Goal: Book appointment/travel/reservation: Book appointment/travel/reservation

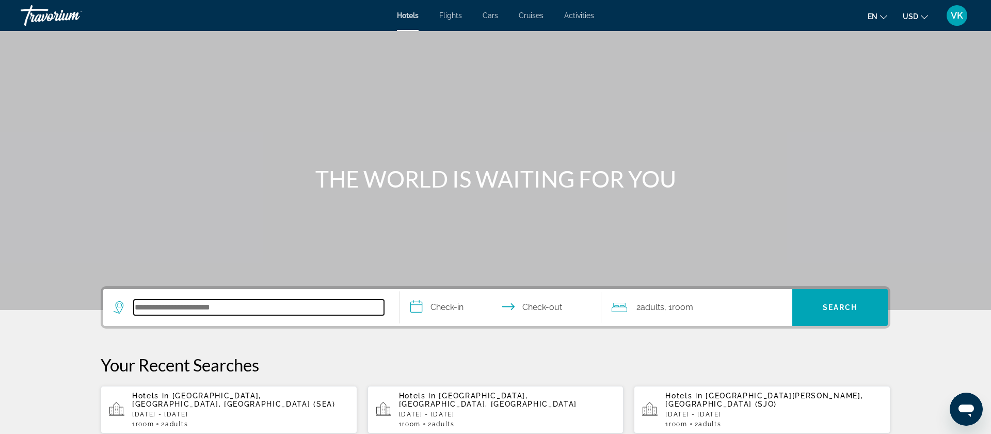
click at [149, 307] on input "Search hotel destination" at bounding box center [259, 306] width 250 height 15
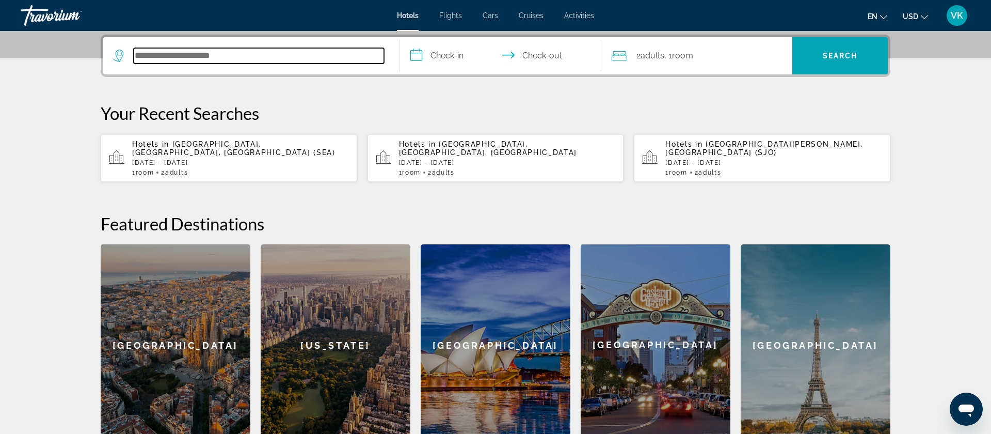
scroll to position [252, 0]
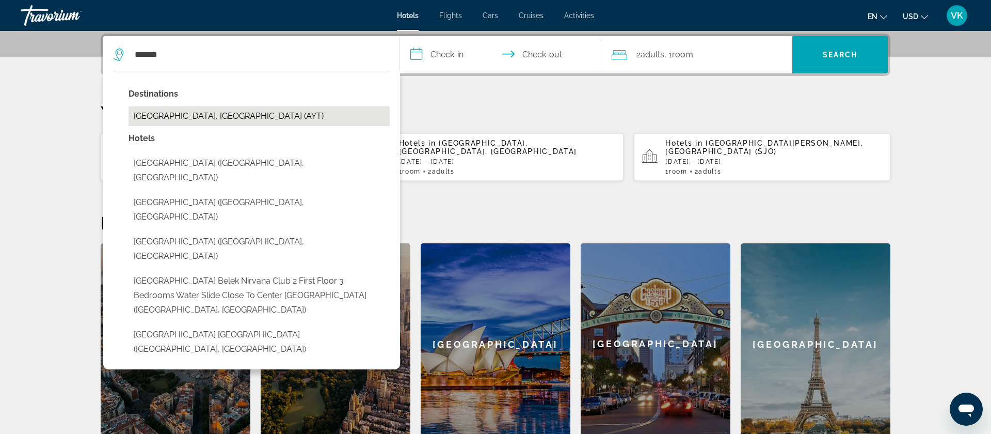
click at [178, 118] on button "[GEOGRAPHIC_DATA], [GEOGRAPHIC_DATA] (AYT)" at bounding box center [259, 116] width 261 height 20
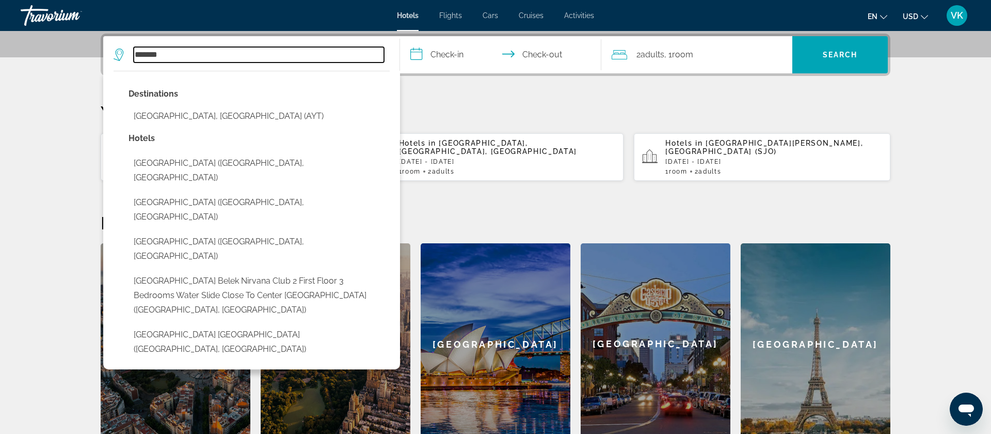
type input "**********"
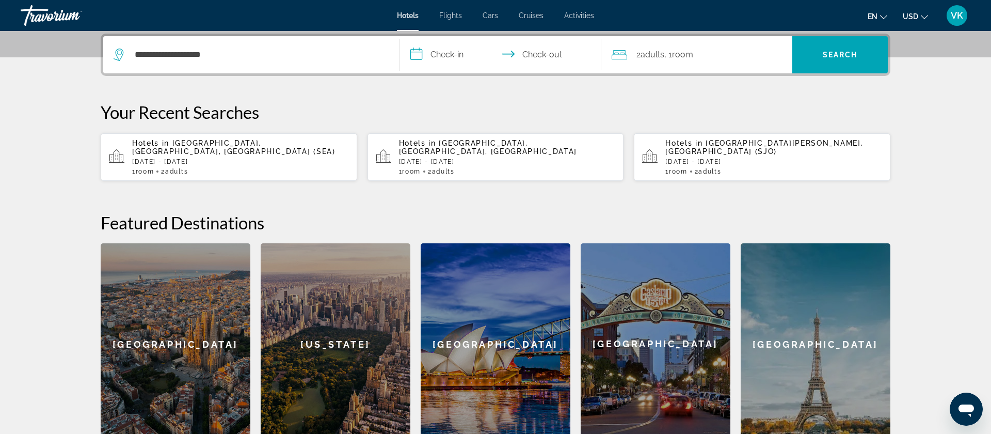
click at [438, 55] on input "**********" at bounding box center [502, 56] width 205 height 40
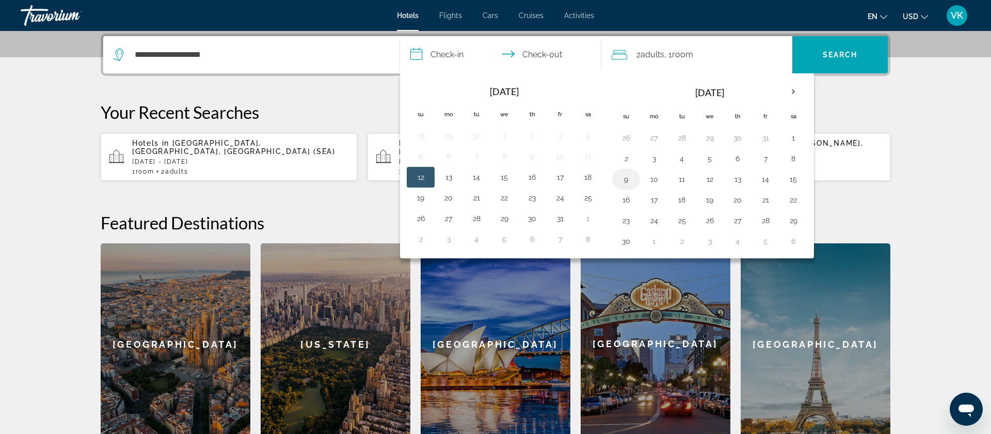
click at [627, 180] on button "9" at bounding box center [626, 179] width 17 height 14
click at [765, 177] on button "14" at bounding box center [765, 179] width 17 height 14
type input "**********"
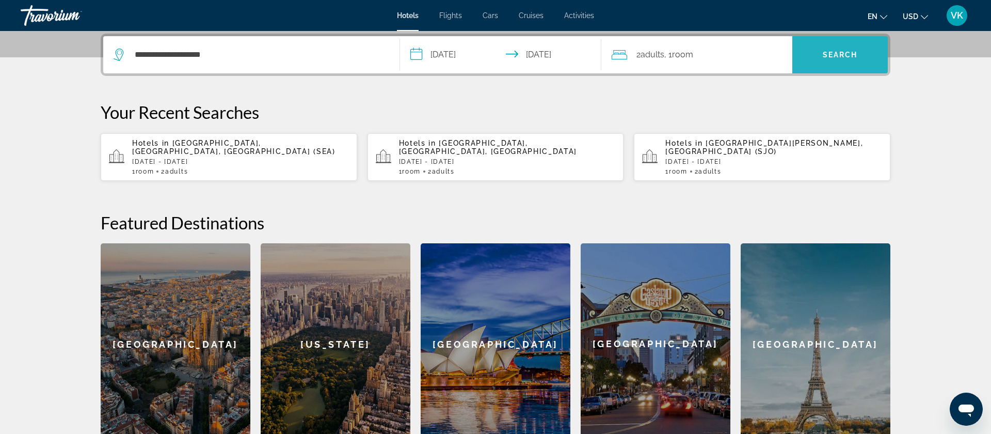
click at [840, 57] on span "Search" at bounding box center [840, 55] width 35 height 8
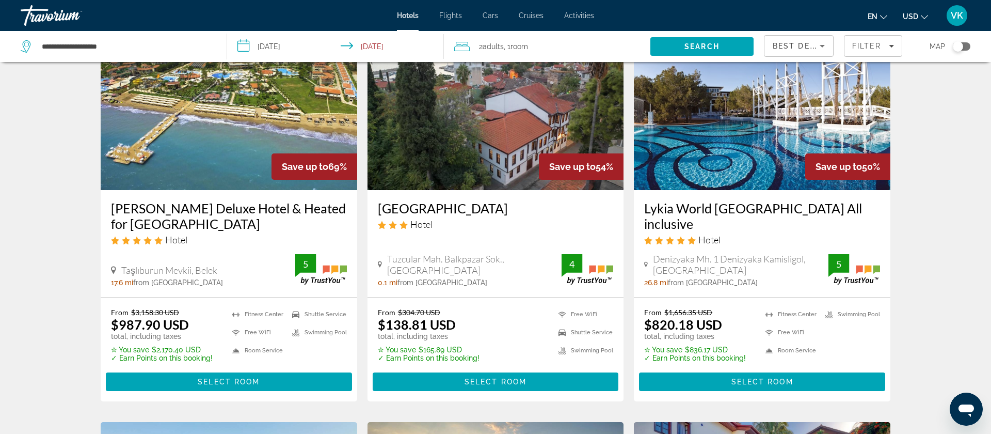
scroll to position [118, 0]
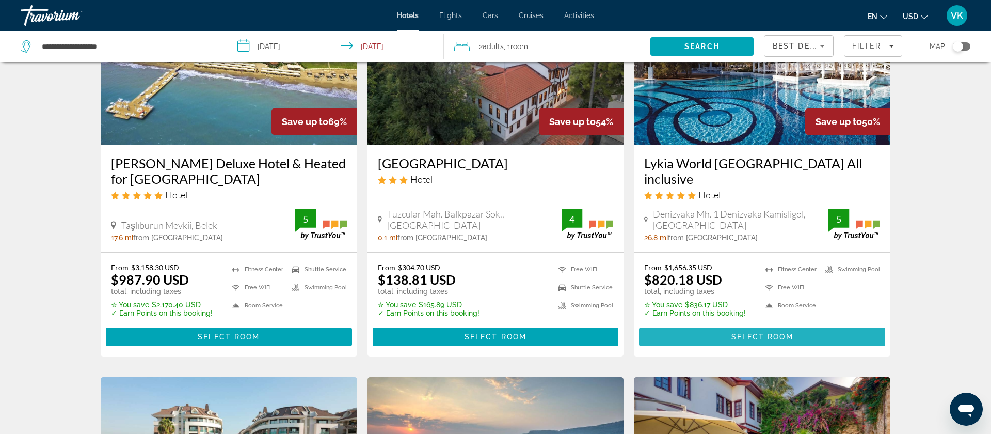
click at [756, 332] on span "Select Room" at bounding box center [763, 336] width 62 height 8
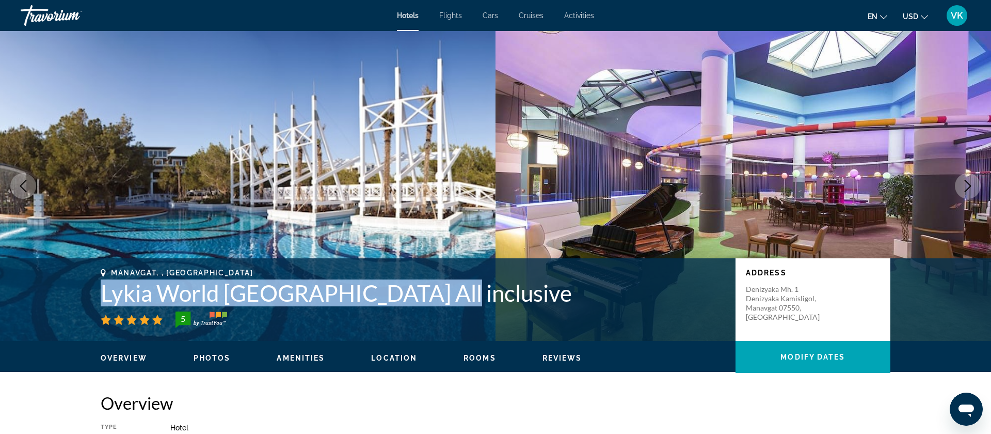
drag, startPoint x: 101, startPoint y: 294, endPoint x: 430, endPoint y: 302, distance: 329.0
click at [430, 302] on h1 "Lykia World Antalya All inclusive" at bounding box center [413, 292] width 625 height 27
copy h1 "Lykia World Antalya All inclusive"
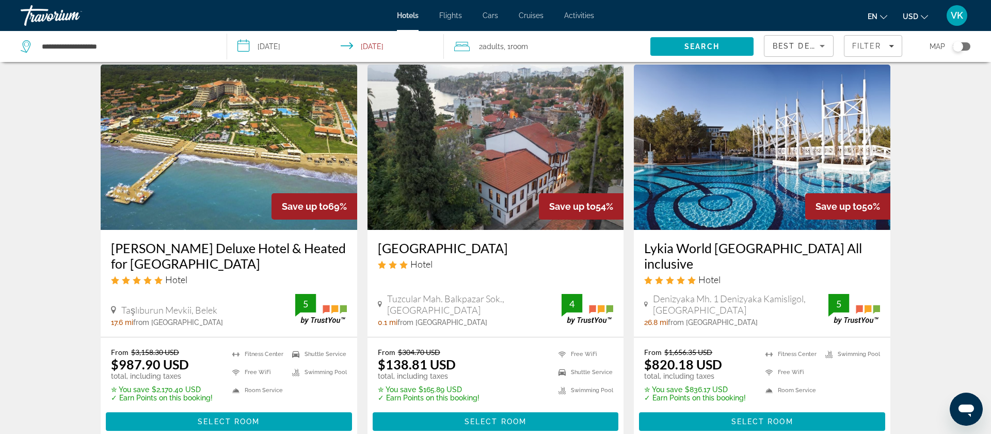
scroll to position [30, 0]
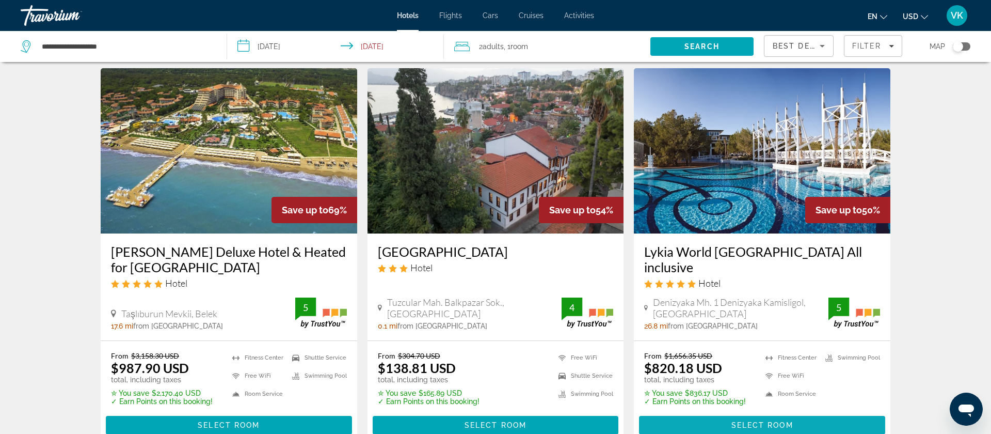
click at [753, 424] on span "Select Room" at bounding box center [763, 425] width 62 height 8
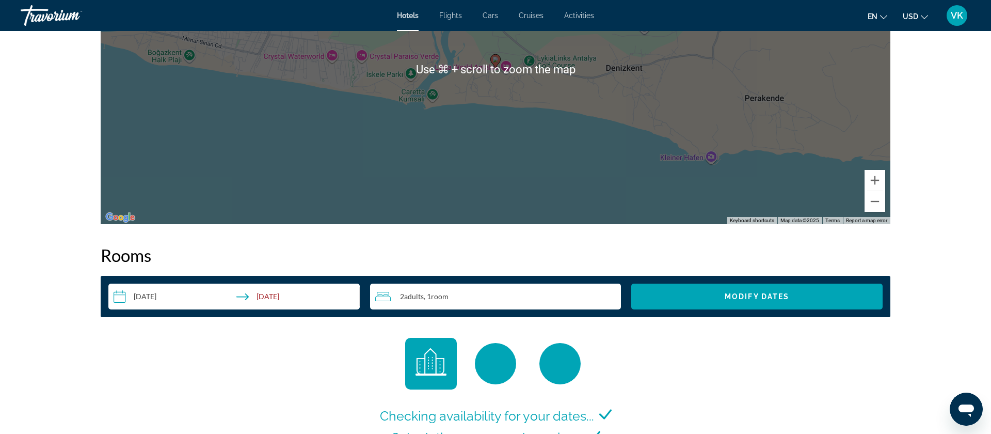
scroll to position [1123, 0]
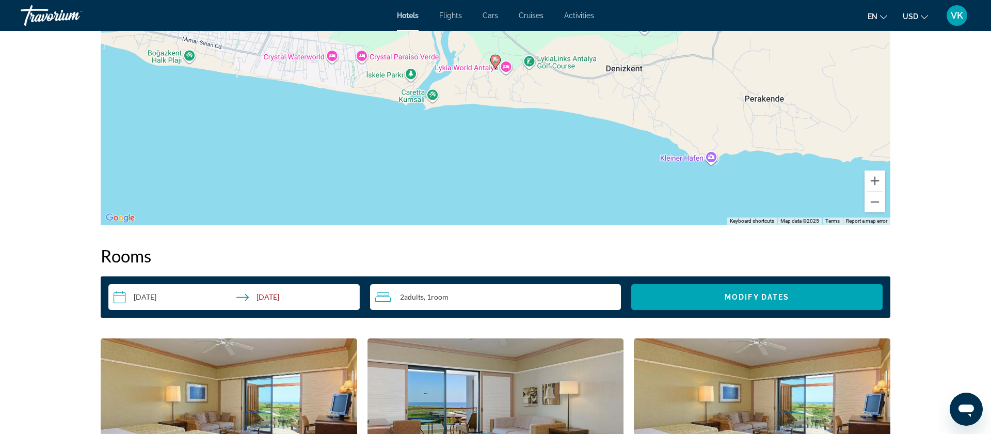
click at [493, 301] on div "2 Adult Adults , 1 Room rooms" at bounding box center [498, 297] width 246 height 12
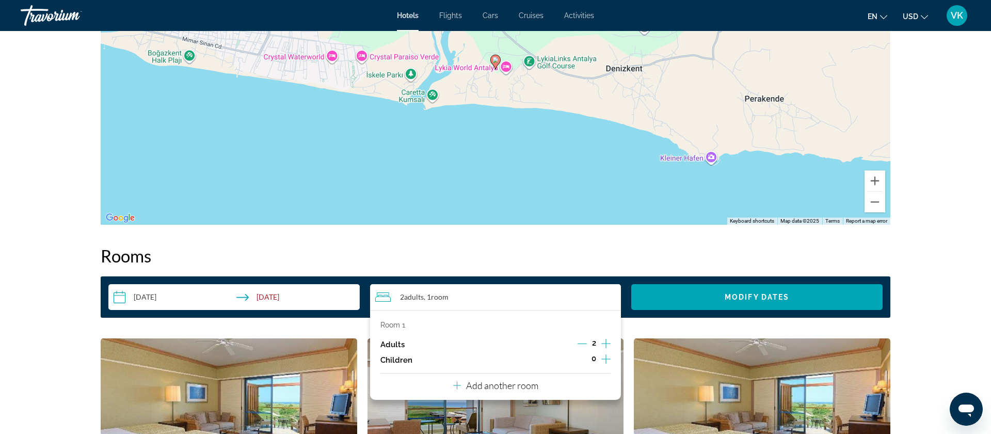
click at [605, 341] on icon "Increment adults" at bounding box center [605, 343] width 9 height 12
click at [606, 341] on icon "Increment adults" at bounding box center [605, 343] width 9 height 12
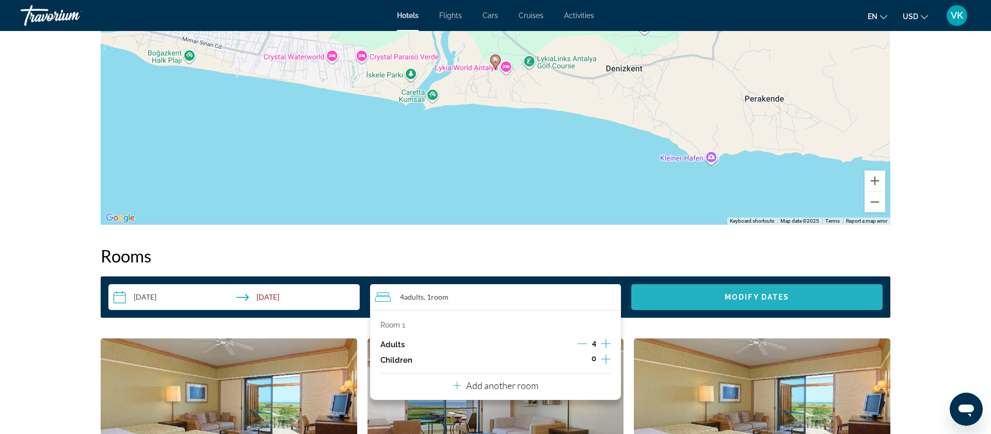
click at [738, 294] on span "Modify Dates" at bounding box center [757, 297] width 65 height 8
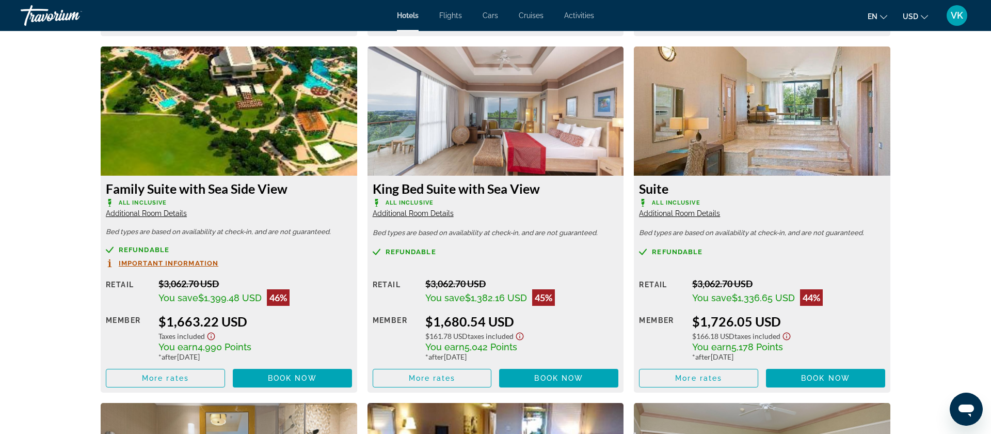
scroll to position [1762, 0]
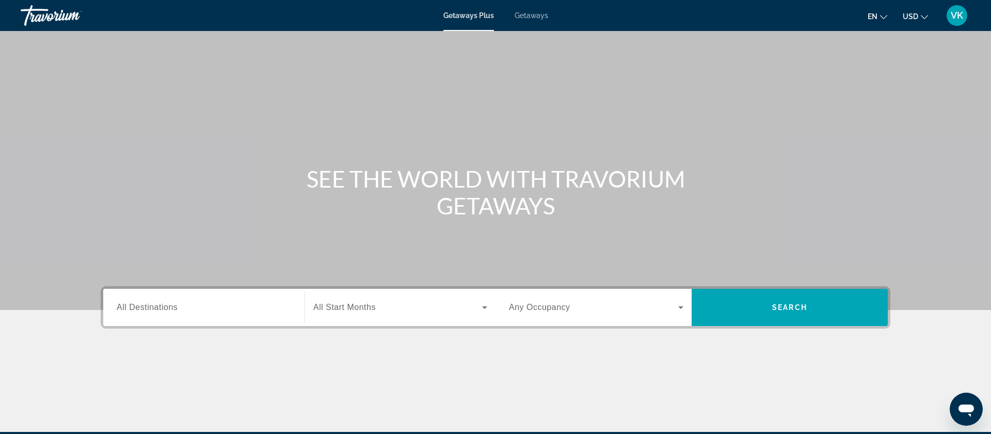
click at [541, 11] on span "Getaways" at bounding box center [532, 15] width 34 height 8
click at [147, 307] on span "All Destinations" at bounding box center [147, 307] width 61 height 9
click at [147, 307] on input "Destination All Destinations" at bounding box center [204, 308] width 175 height 12
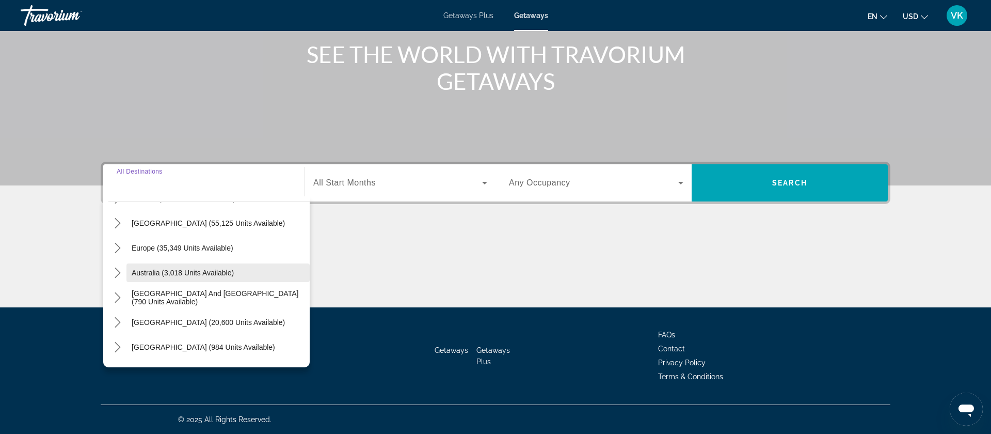
scroll to position [94, 0]
click at [115, 248] on icon "Toggle Europe (35,349 units available) submenu" at bounding box center [118, 249] width 10 height 10
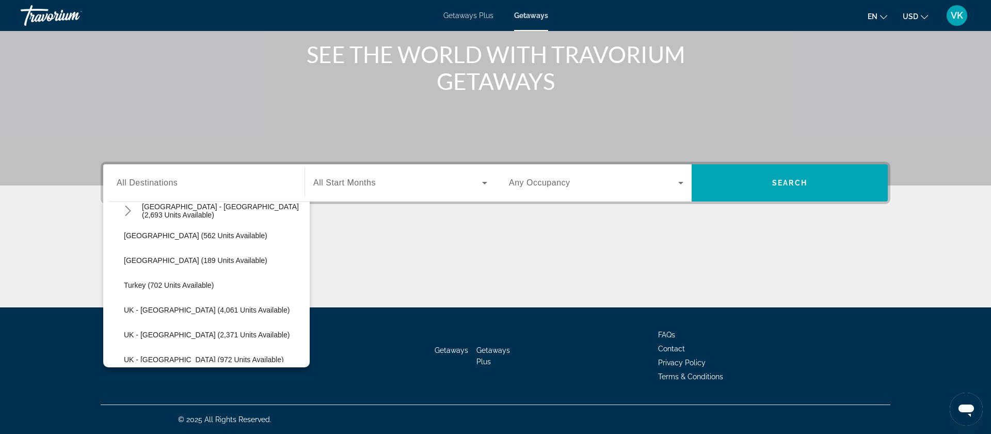
scroll to position [585, 0]
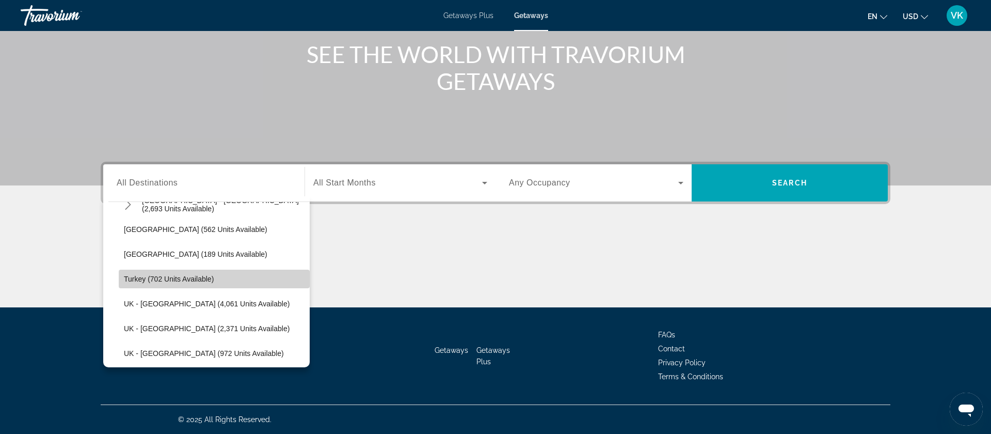
click at [164, 280] on span "Turkey (702 units available)" at bounding box center [169, 279] width 90 height 8
type input "**********"
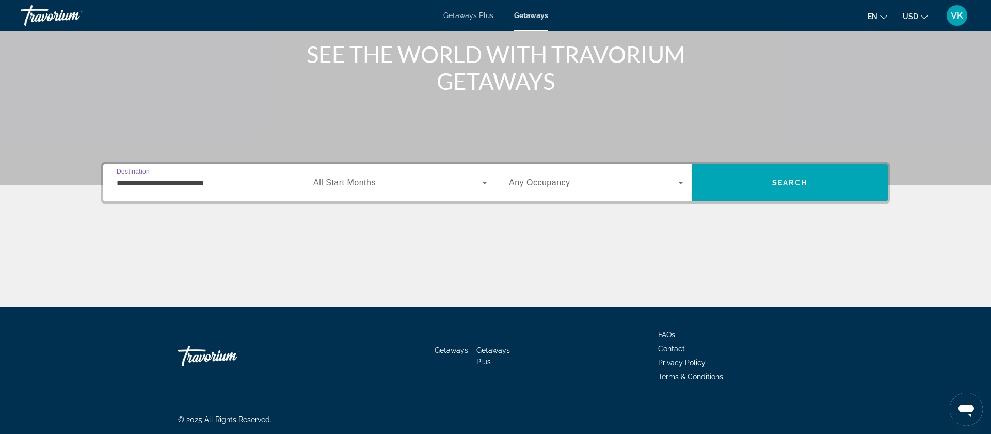
scroll to position [123, 0]
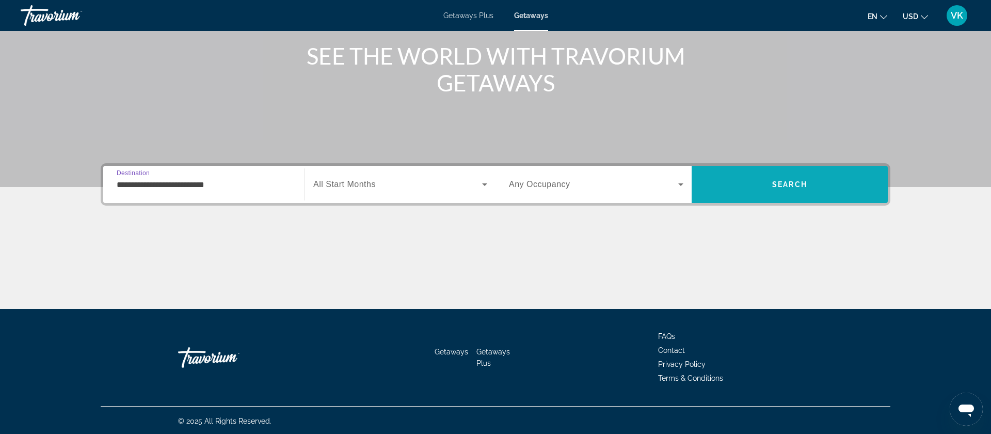
click at [789, 187] on span "Search" at bounding box center [789, 184] width 35 height 8
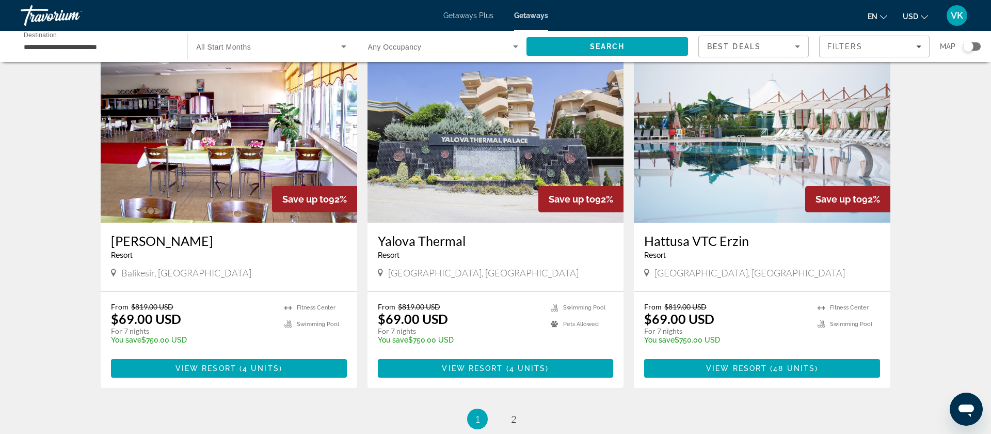
scroll to position [1095, 0]
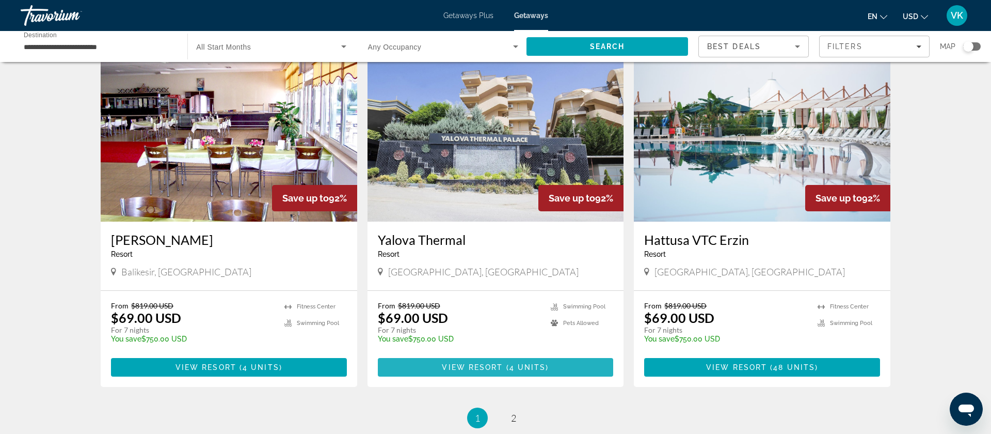
click at [474, 363] on span "View Resort" at bounding box center [472, 367] width 61 height 8
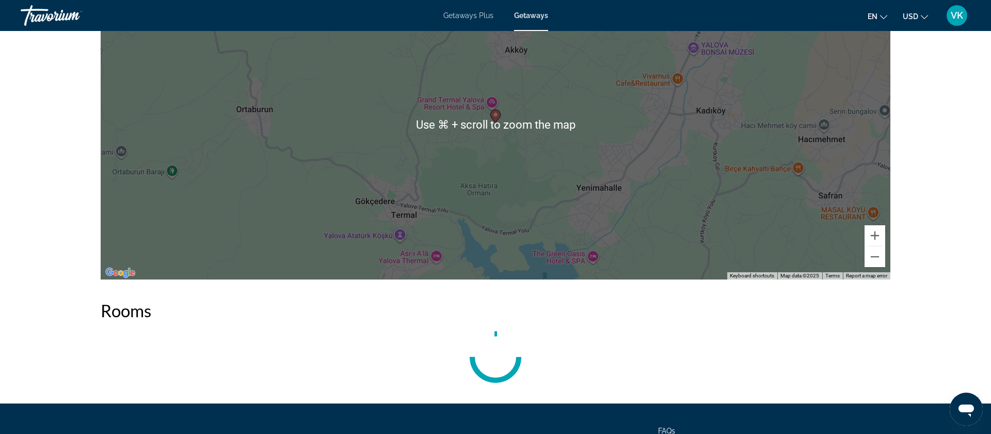
scroll to position [1439, 0]
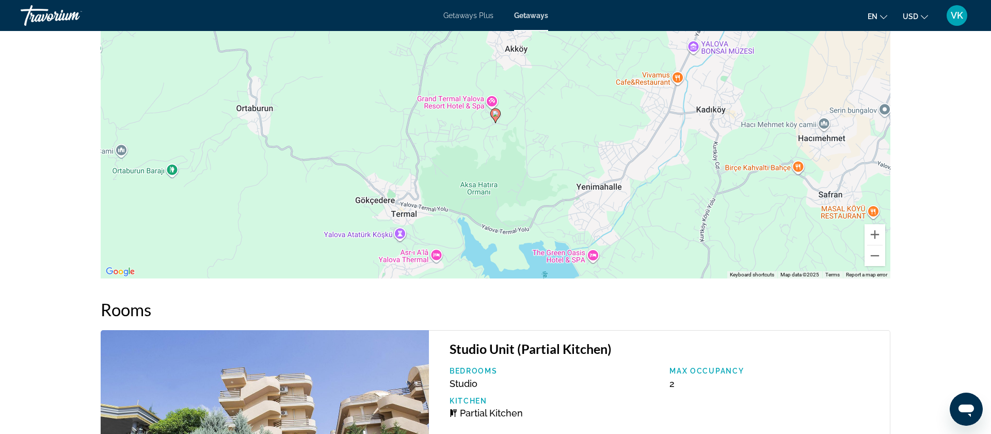
click at [648, 250] on div "To activate drag with keyboard, press Alt + Enter. Once in keyboard drag state,…" at bounding box center [496, 124] width 790 height 310
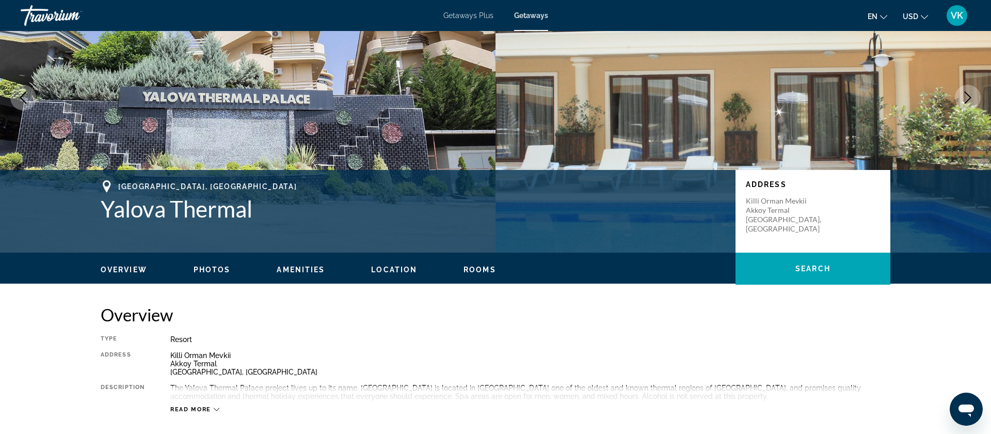
scroll to position [0, 0]
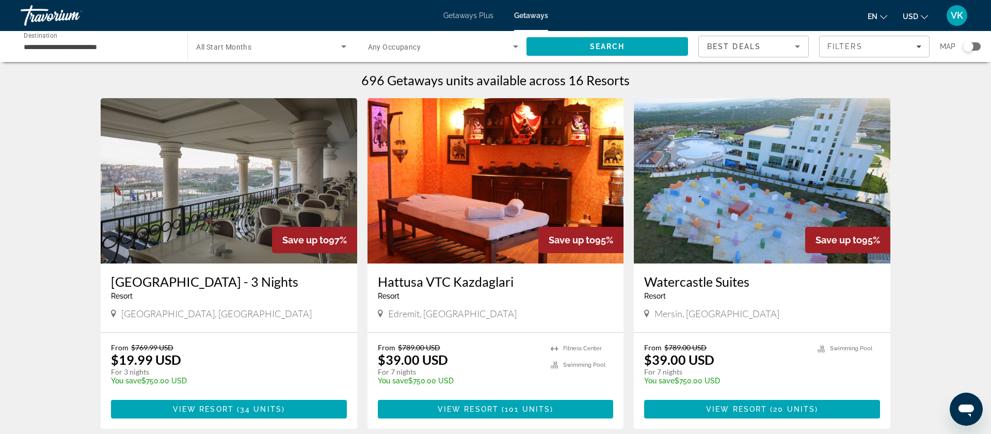
click at [971, 47] on div "Search widget" at bounding box center [968, 46] width 10 height 10
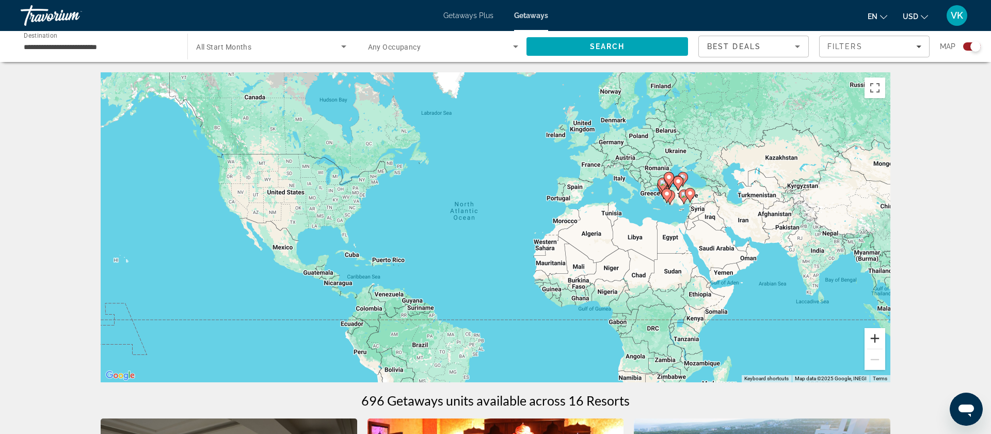
click at [878, 338] on button "Zoom in" at bounding box center [875, 338] width 21 height 21
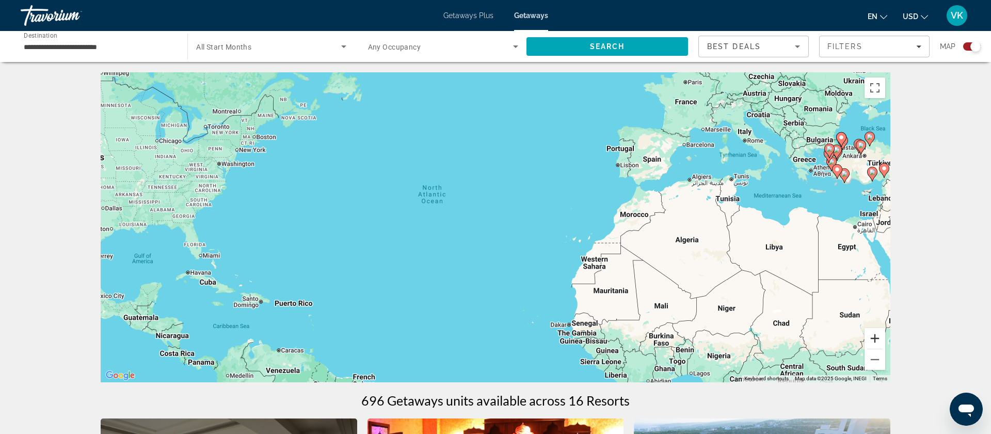
click at [877, 338] on button "Zoom in" at bounding box center [875, 338] width 21 height 21
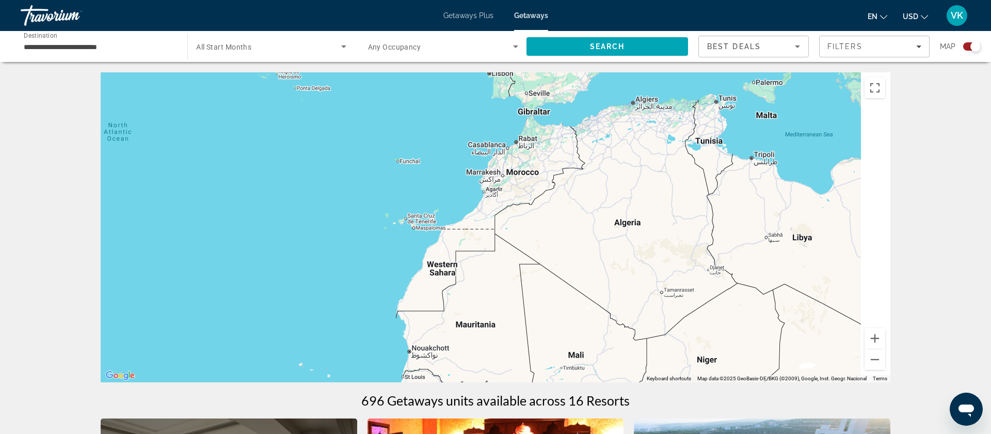
drag, startPoint x: 878, startPoint y: 284, endPoint x: 605, endPoint y: 252, distance: 274.5
click at [605, 252] on div "Main content" at bounding box center [496, 227] width 790 height 310
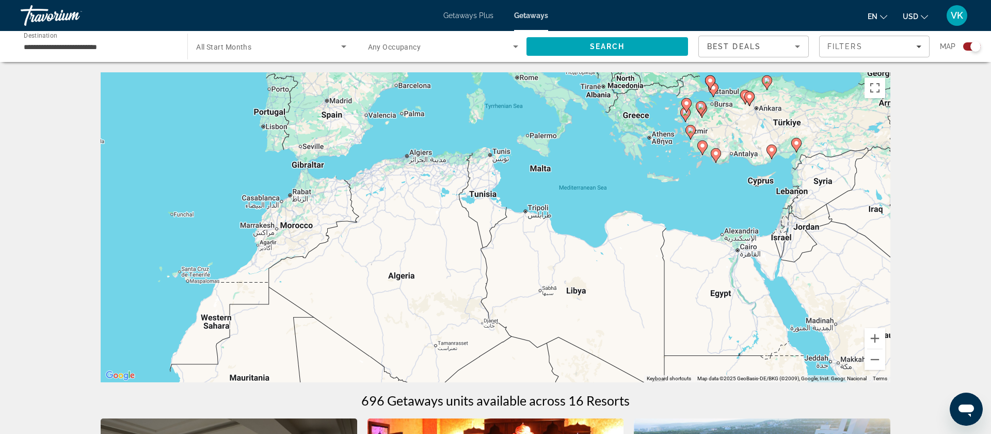
drag, startPoint x: 830, startPoint y: 332, endPoint x: 627, endPoint y: 387, distance: 210.3
click at [875, 336] on button "Zoom in" at bounding box center [875, 338] width 21 height 21
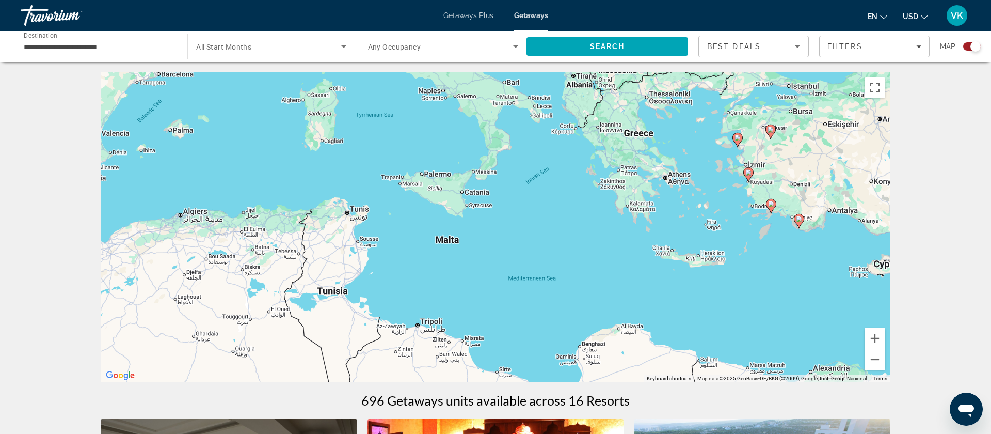
drag, startPoint x: 791, startPoint y: 286, endPoint x: 678, endPoint y: 399, distance: 159.9
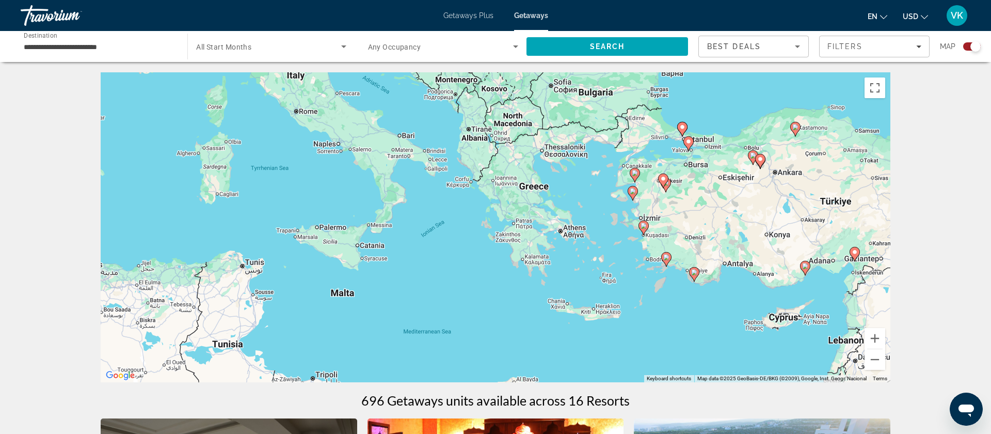
drag, startPoint x: 775, startPoint y: 304, endPoint x: 670, endPoint y: 358, distance: 118.0
click at [670, 358] on div "To activate drag with keyboard, press Alt + Enter. Once in keyboard drag state,…" at bounding box center [496, 227] width 790 height 310
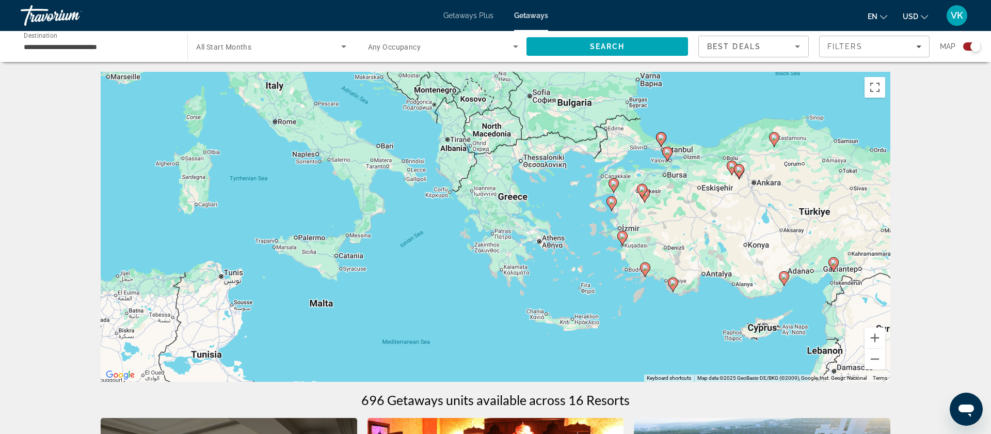
drag, startPoint x: 749, startPoint y: 326, endPoint x: 727, endPoint y: 337, distance: 24.5
click at [727, 337] on div "To activate drag with keyboard, press Alt + Enter. Once in keyboard drag state,…" at bounding box center [496, 227] width 790 height 310
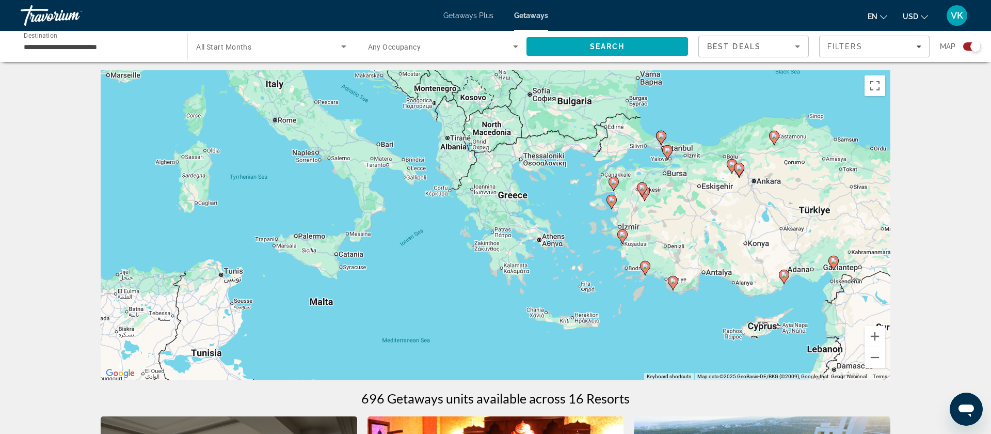
click at [623, 234] on image "Main content" at bounding box center [623, 234] width 6 height 6
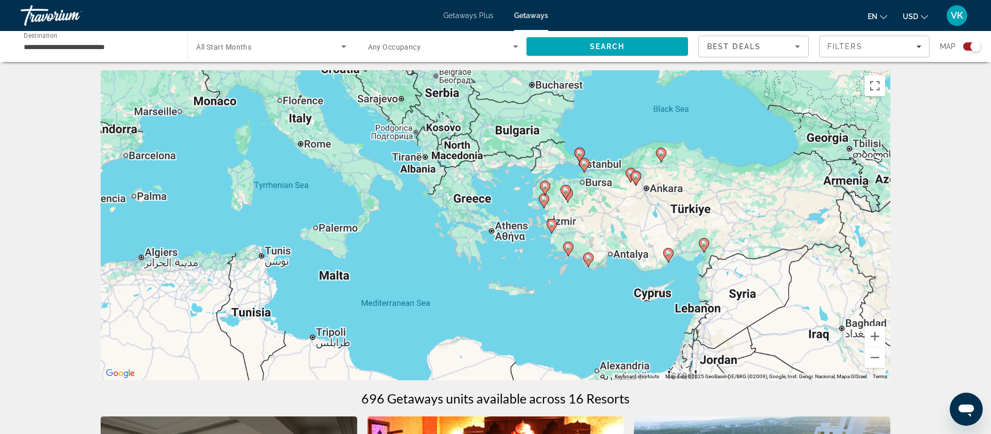
click at [623, 234] on div "To activate drag with keyboard, press Alt + Enter. Once in keyboard drag state,…" at bounding box center [496, 225] width 790 height 310
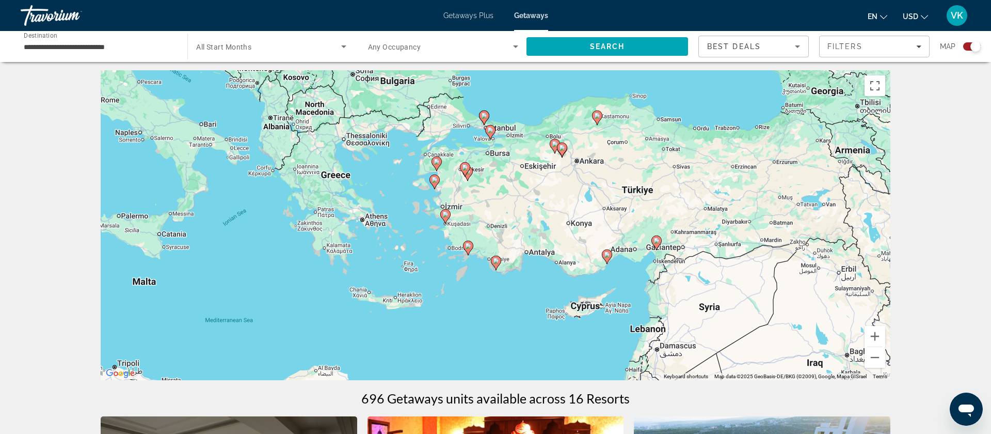
click at [444, 216] on image "Main content" at bounding box center [445, 214] width 6 height 6
type input "**********"
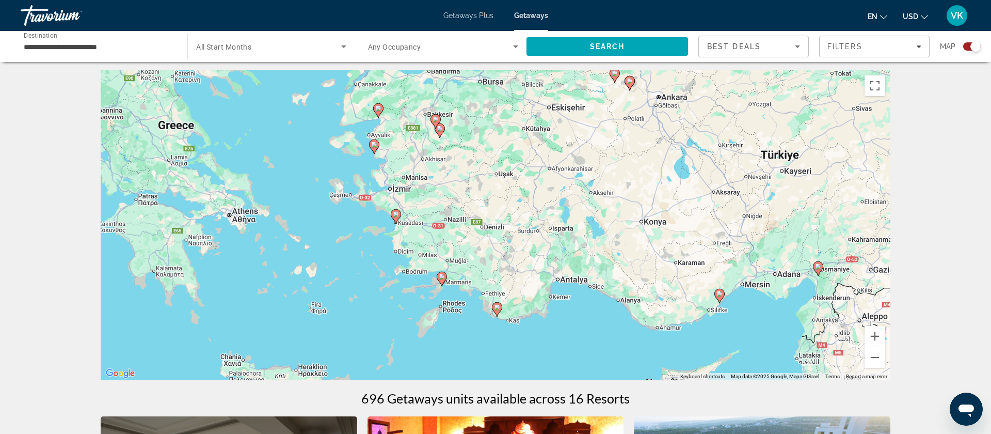
click at [396, 217] on icon "Main content" at bounding box center [395, 216] width 9 height 13
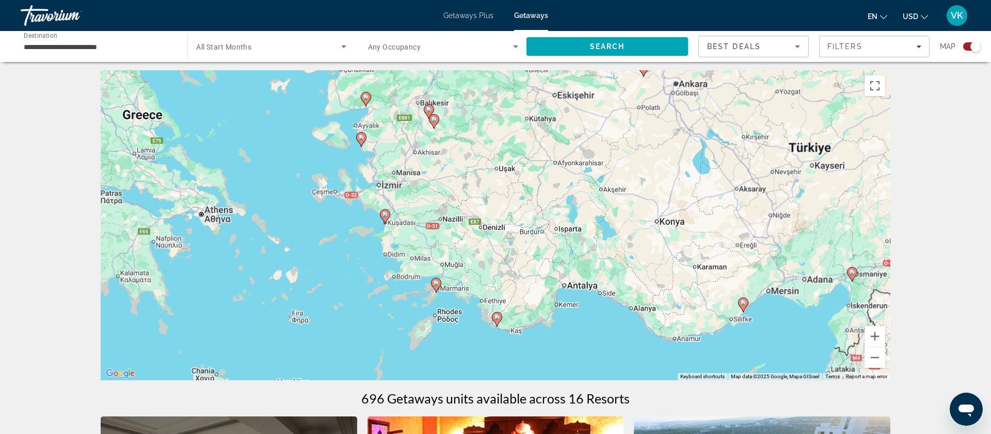
click at [396, 217] on div "To navigate, press the arrow keys. To activate drag with keyboard, press Alt + …" at bounding box center [496, 225] width 790 height 310
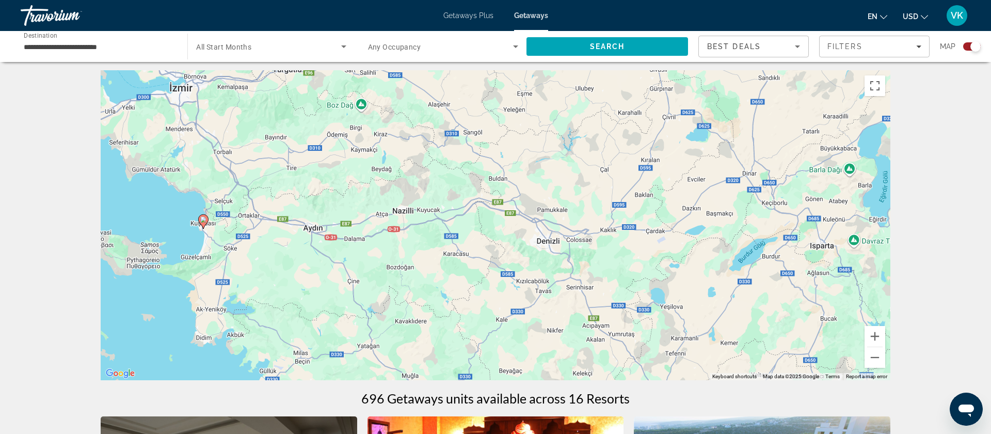
click at [206, 223] on icon "Main content" at bounding box center [203, 221] width 10 height 14
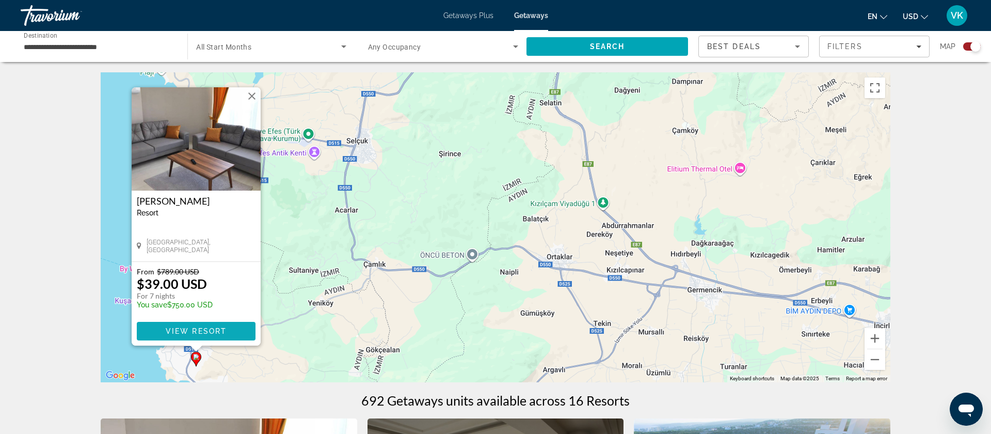
click at [191, 331] on span "View Resort" at bounding box center [196, 331] width 61 height 8
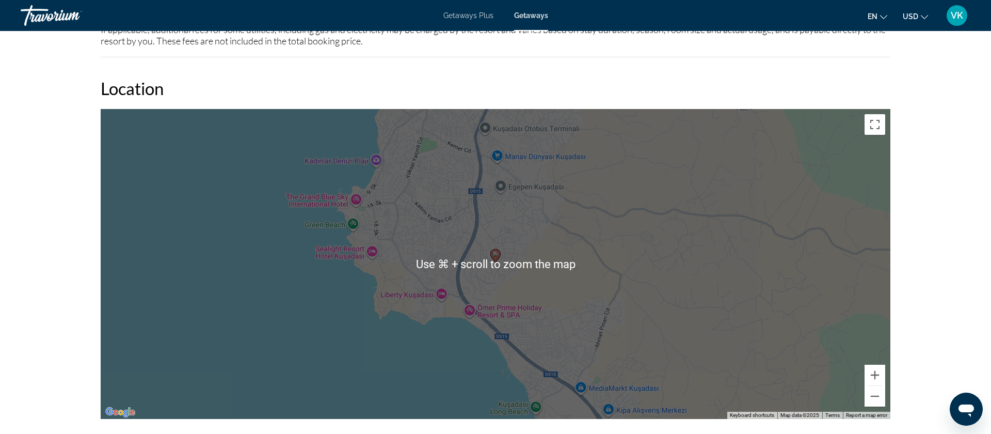
scroll to position [1356, 0]
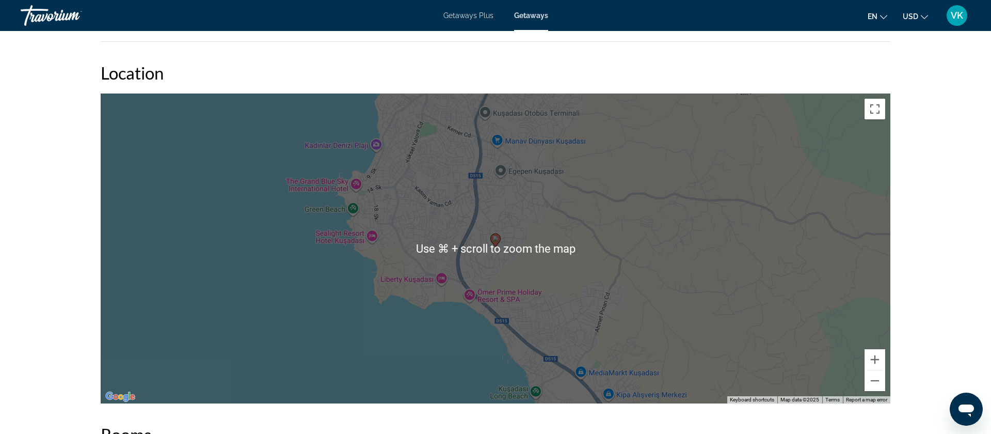
click at [289, 300] on div "To activate drag with keyboard, press Alt + Enter. Once in keyboard drag state,…" at bounding box center [496, 248] width 790 height 310
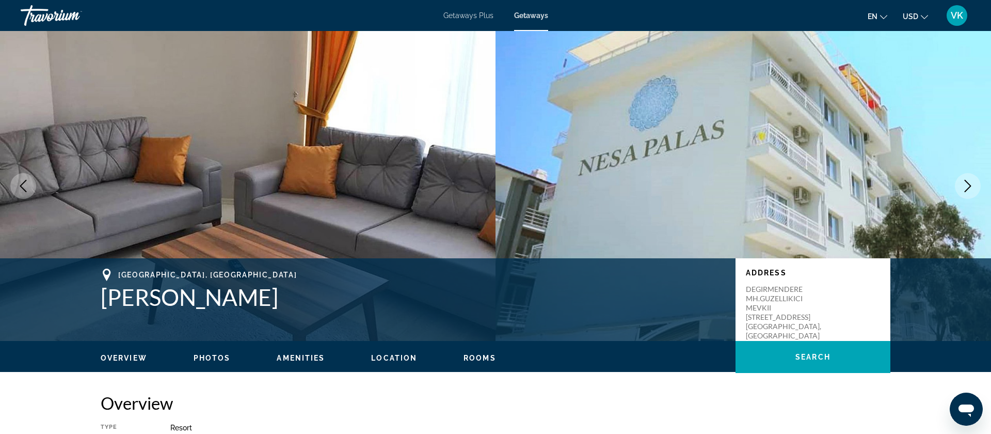
scroll to position [0, 0]
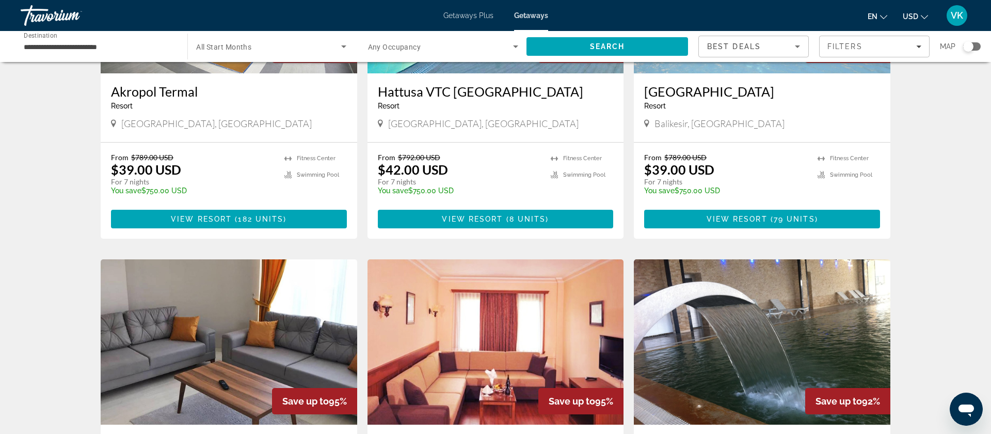
scroll to position [559, 0]
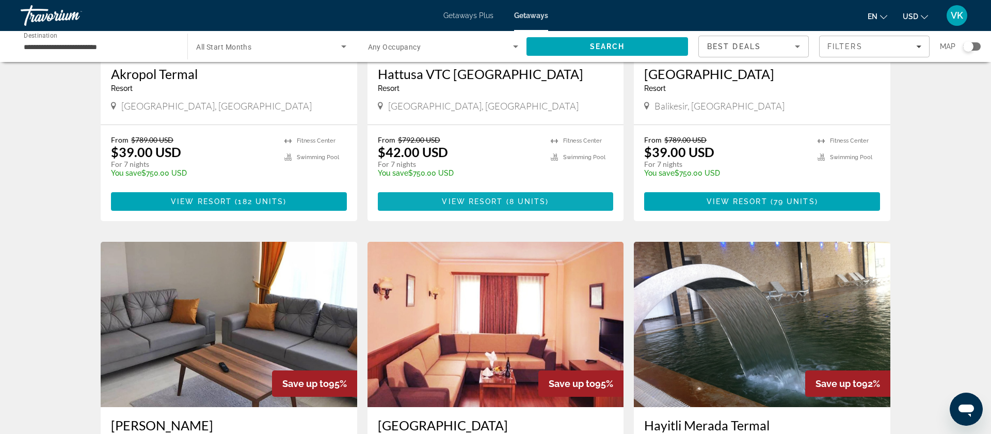
click at [478, 199] on span "View Resort" at bounding box center [472, 201] width 61 height 8
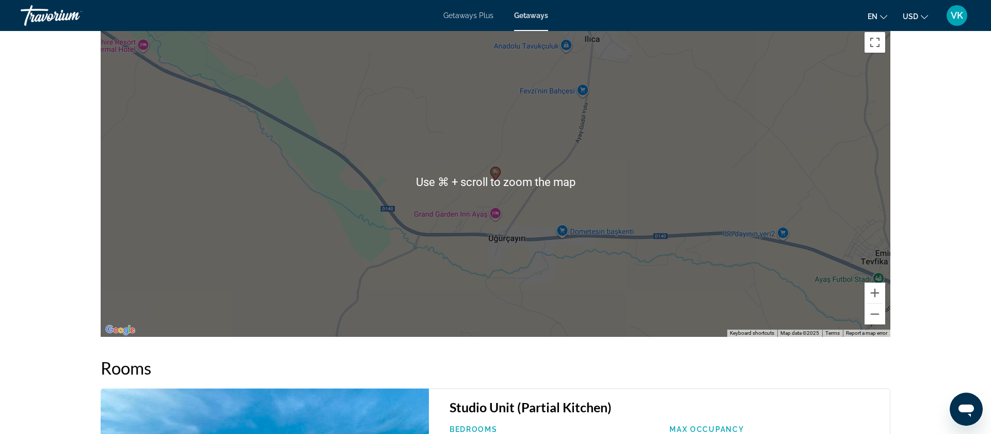
scroll to position [1453, 0]
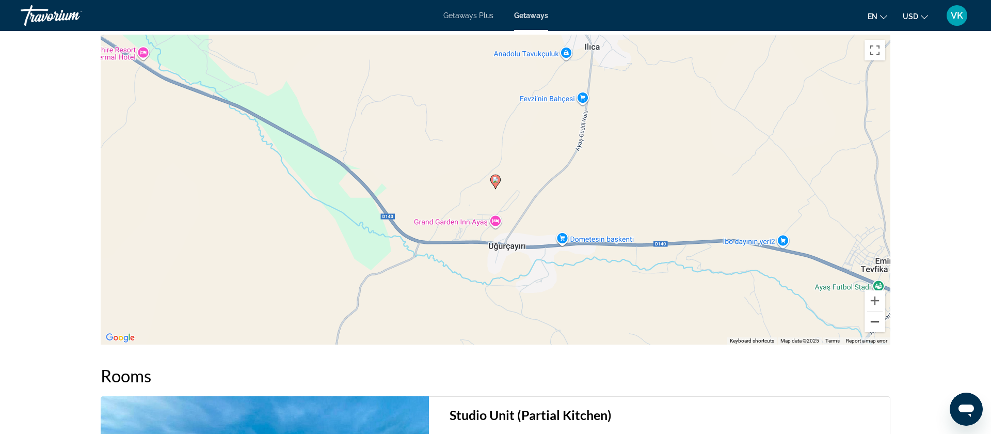
click at [874, 322] on button "Zoom out" at bounding box center [875, 321] width 21 height 21
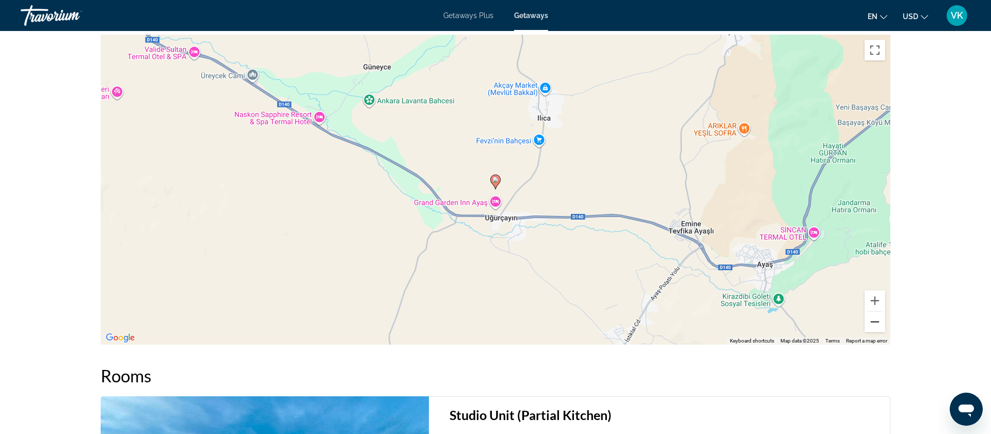
click at [874, 322] on button "Zoom out" at bounding box center [875, 321] width 21 height 21
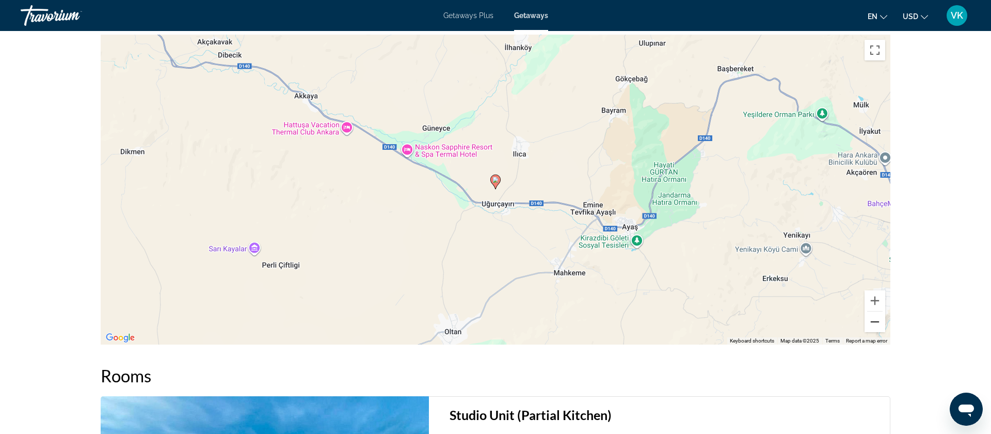
click at [874, 322] on button "Zoom out" at bounding box center [875, 321] width 21 height 21
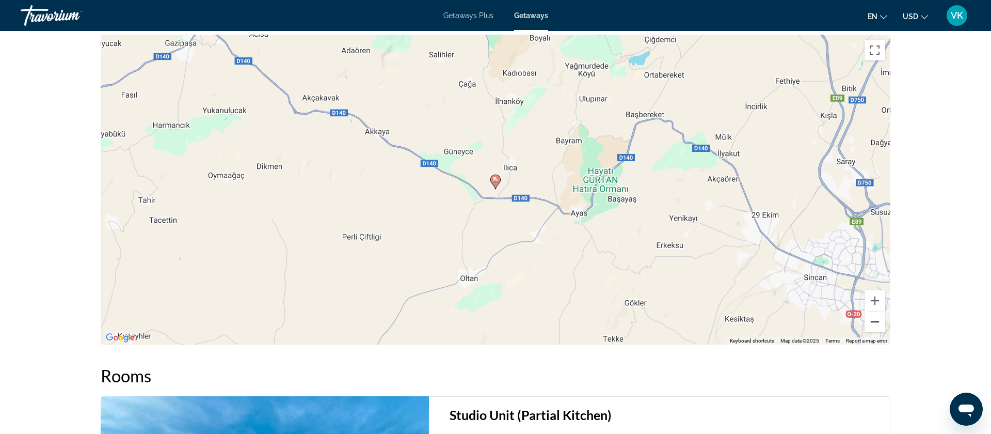
click at [874, 322] on button "Zoom out" at bounding box center [875, 321] width 21 height 21
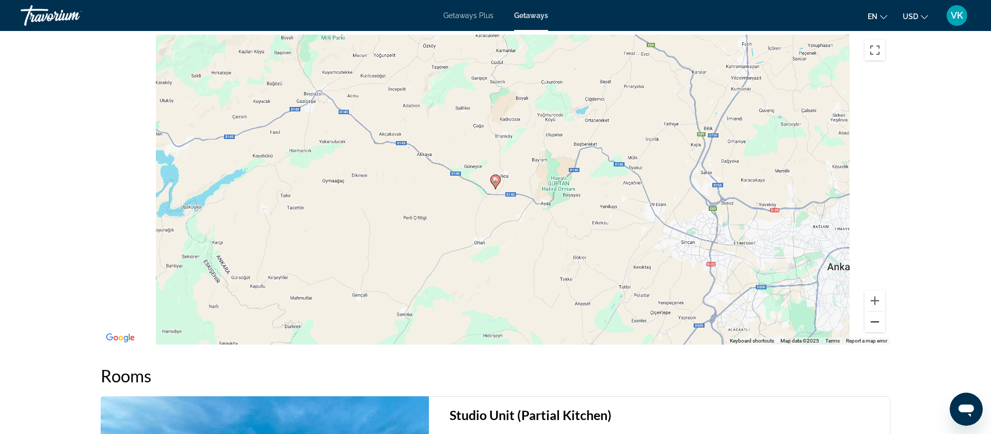
click at [874, 322] on button "Zoom out" at bounding box center [875, 321] width 21 height 21
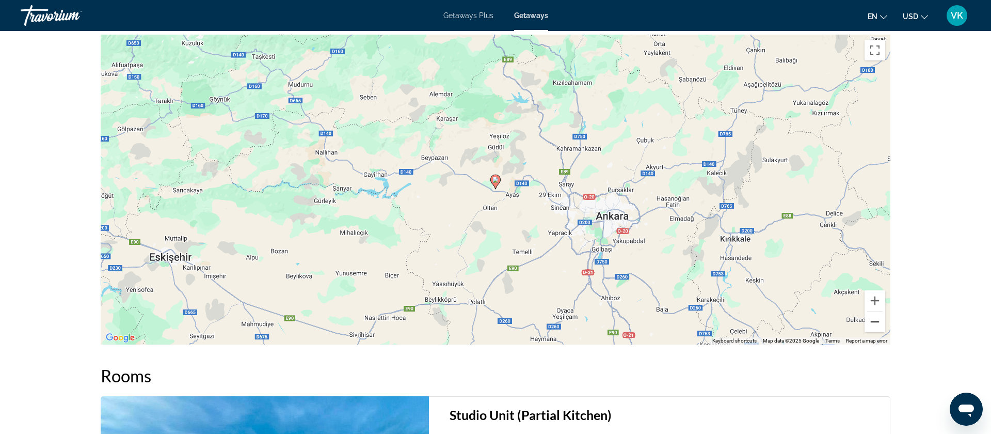
click at [874, 322] on button "Zoom out" at bounding box center [875, 321] width 21 height 21
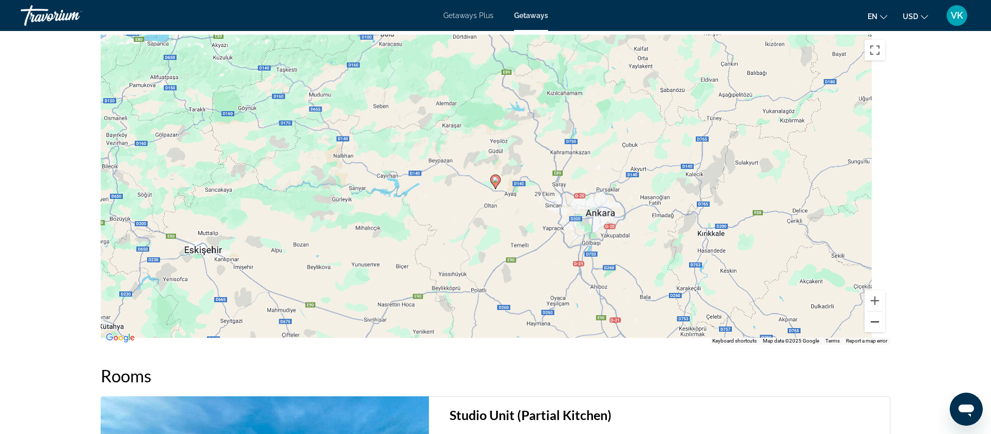
click at [874, 322] on button "Zoom out" at bounding box center [875, 321] width 21 height 21
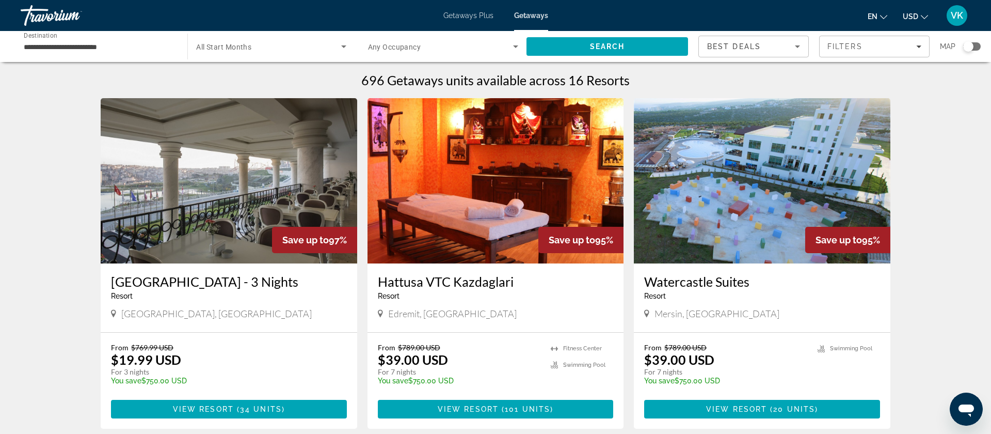
click at [968, 49] on div "Search widget" at bounding box center [968, 46] width 10 height 10
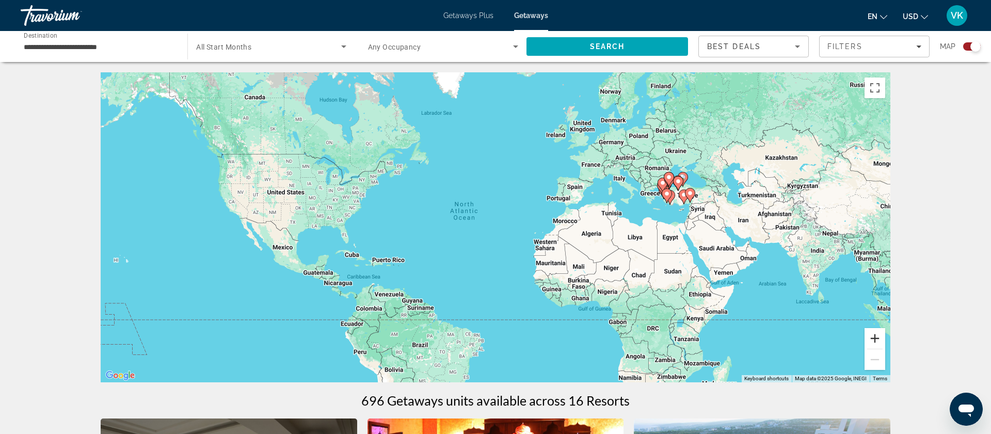
click at [877, 338] on button "Zoom in" at bounding box center [875, 338] width 21 height 21
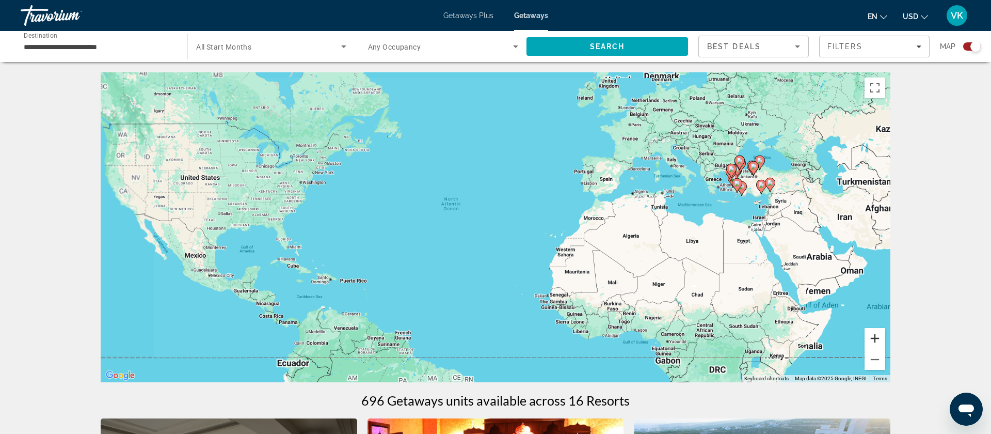
click at [877, 338] on button "Zoom in" at bounding box center [875, 338] width 21 height 21
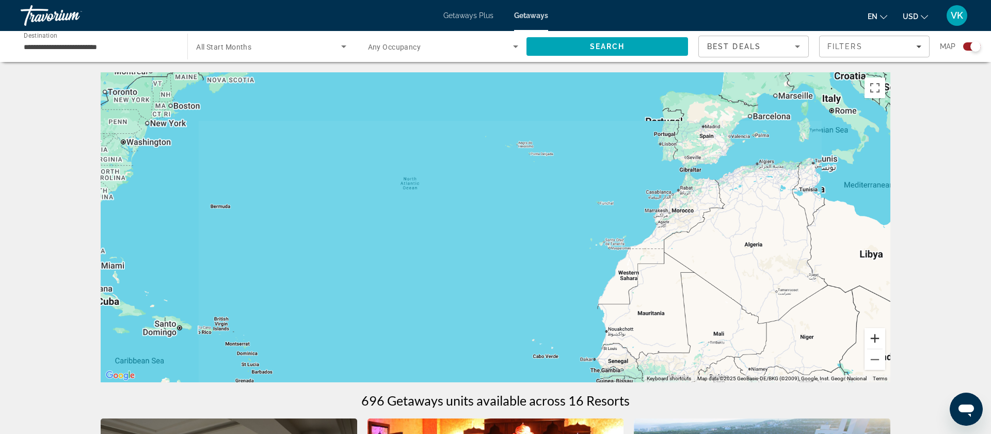
click at [877, 338] on button "Zoom in" at bounding box center [875, 338] width 21 height 21
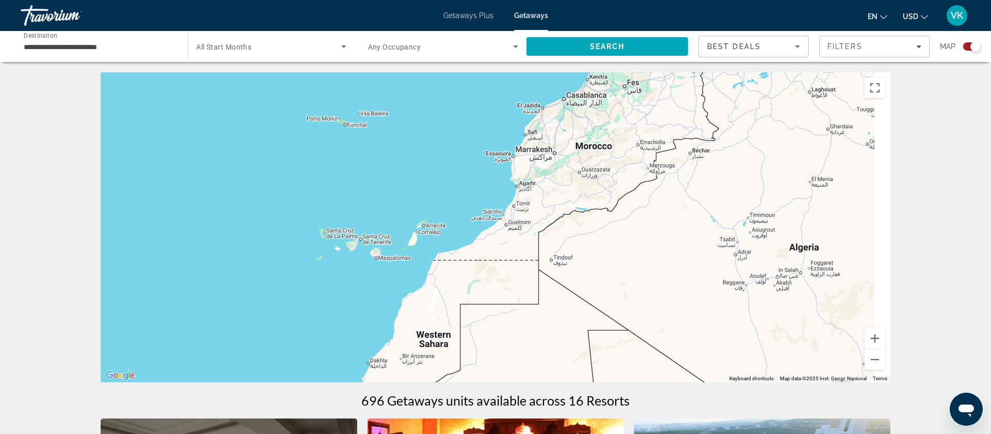
drag, startPoint x: 834, startPoint y: 269, endPoint x: 339, endPoint y: 239, distance: 496.0
click at [339, 239] on div "Main content" at bounding box center [496, 227] width 790 height 310
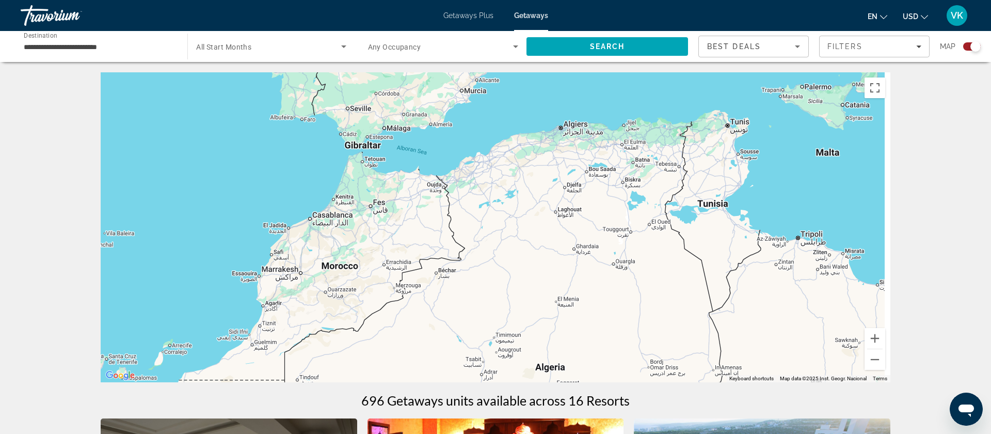
drag, startPoint x: 498, startPoint y: 274, endPoint x: 361, endPoint y: 366, distance: 165.1
click at [361, 366] on div "Main content" at bounding box center [496, 227] width 790 height 310
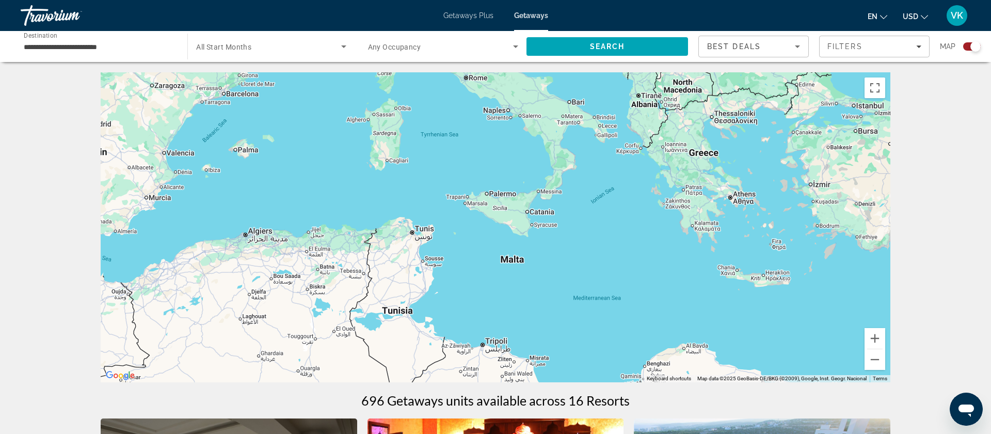
drag, startPoint x: 482, startPoint y: 289, endPoint x: 363, endPoint y: 318, distance: 122.7
click at [363, 318] on div "Main content" at bounding box center [496, 227] width 790 height 310
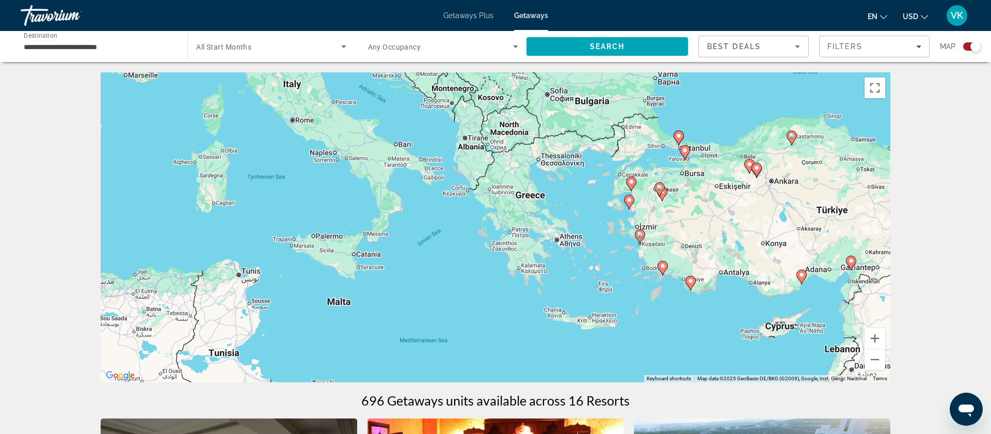
drag, startPoint x: 524, startPoint y: 253, endPoint x: 430, endPoint y: 283, distance: 98.5
click at [430, 283] on div "To activate drag with keyboard, press Alt + Enter. Once in keyboard drag state,…" at bounding box center [496, 227] width 790 height 310
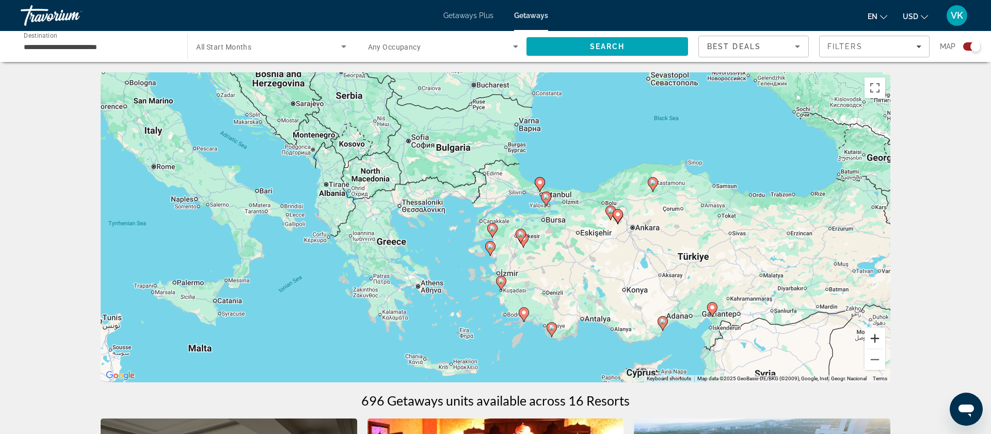
click at [874, 336] on button "Zoom in" at bounding box center [875, 338] width 21 height 21
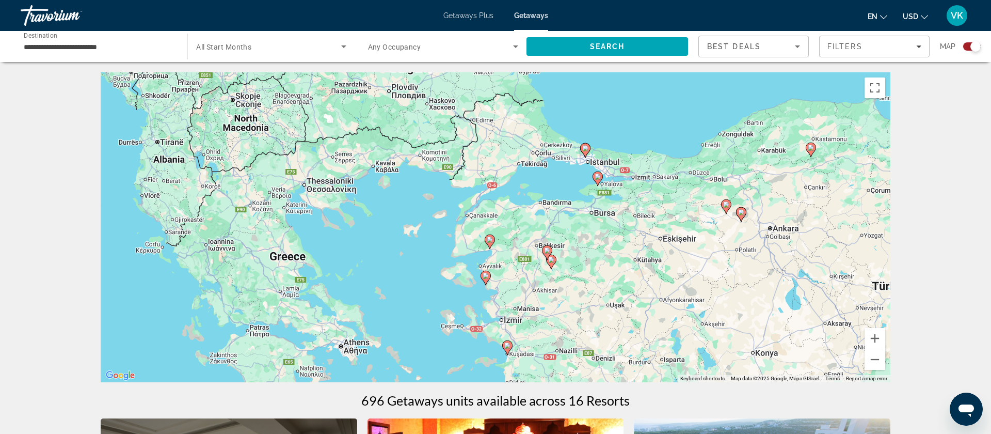
click at [485, 274] on image "Main content" at bounding box center [486, 276] width 6 height 6
click at [485, 274] on div "To activate drag with keyboard, press Alt + Enter. Once in keyboard drag state,…" at bounding box center [496, 227] width 790 height 310
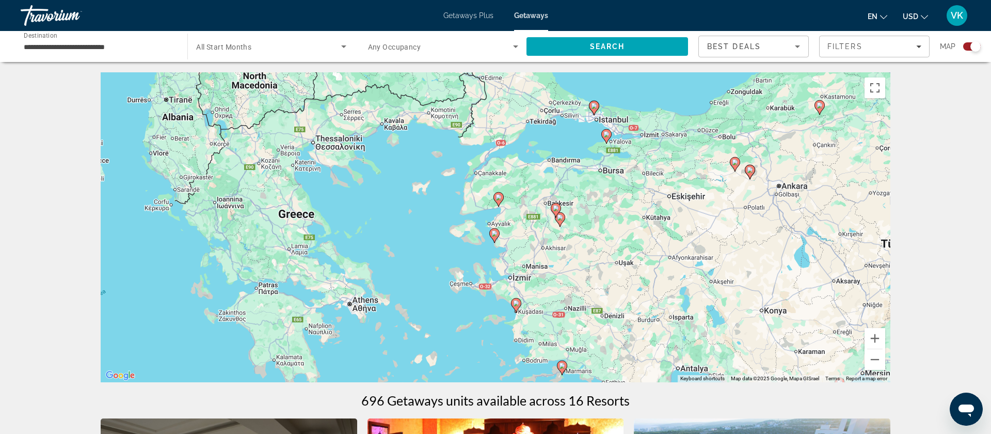
scroll to position [3, 0]
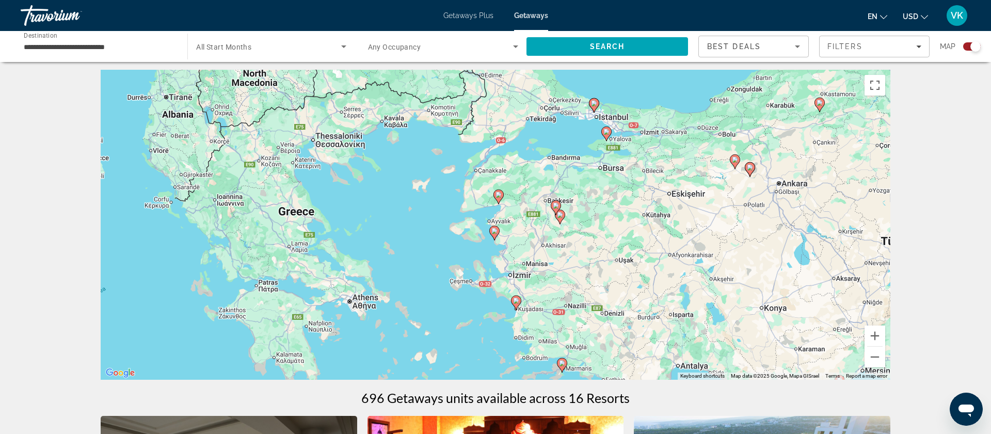
click at [494, 235] on icon "Main content" at bounding box center [494, 232] width 9 height 13
type input "**********"
click at [494, 230] on image "Main content" at bounding box center [494, 231] width 6 height 6
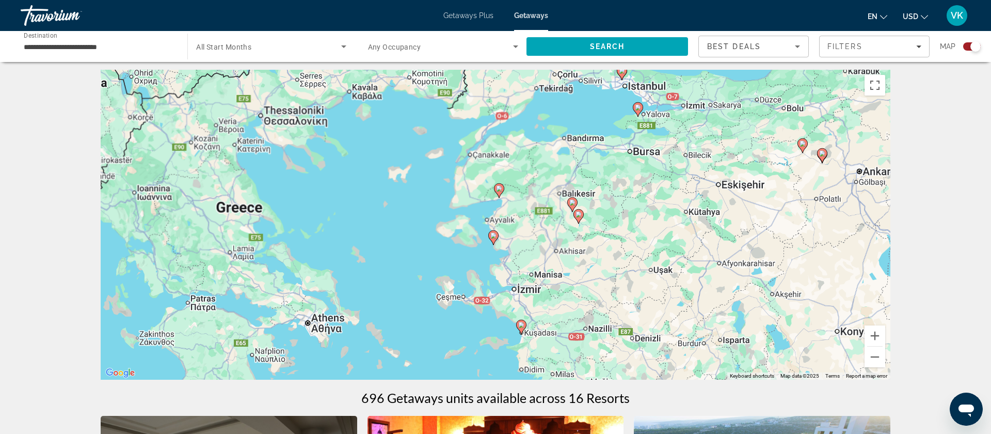
click at [494, 230] on div "To navigate, press the arrow keys. To activate drag with keyboard, press Alt + …" at bounding box center [496, 225] width 790 height 310
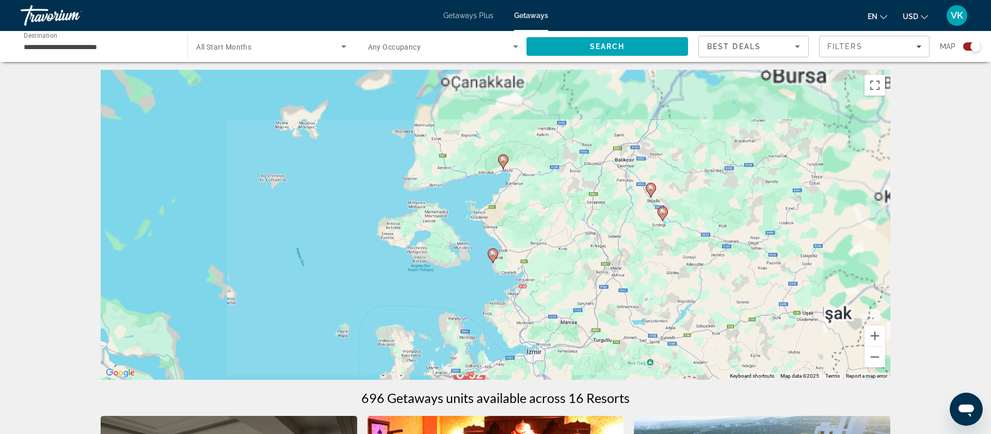
scroll to position [0, 0]
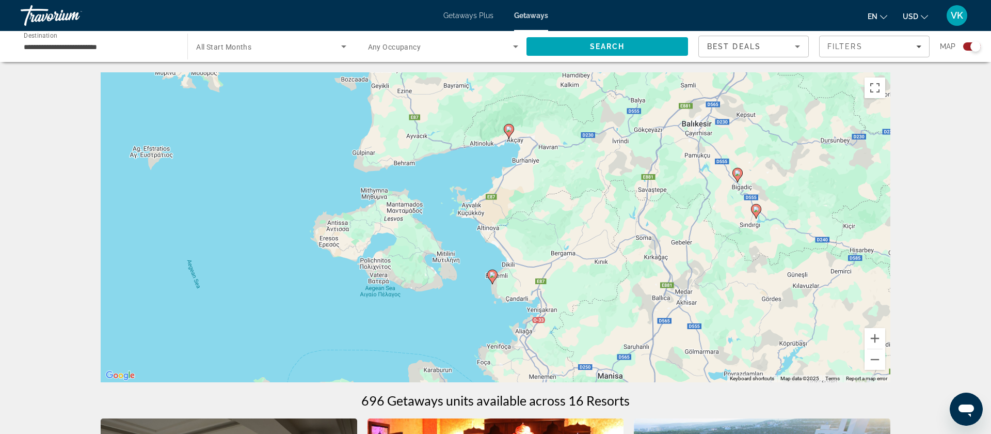
click at [494, 275] on image "Main content" at bounding box center [492, 275] width 6 height 6
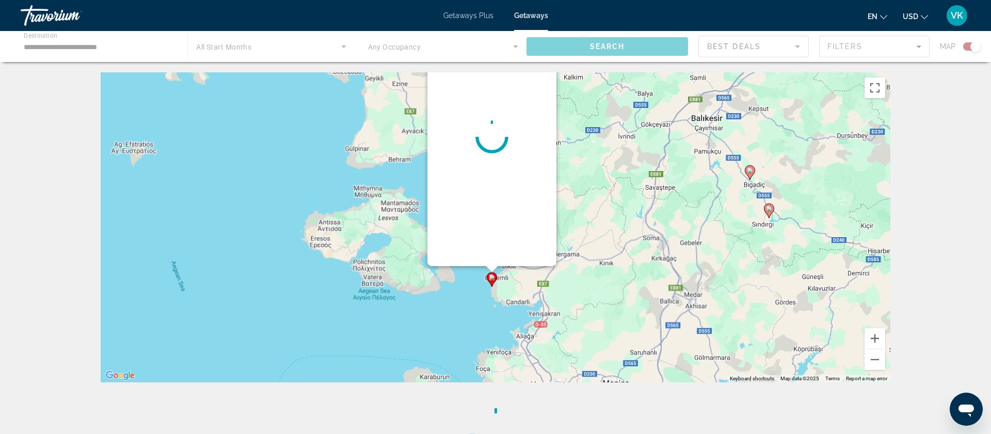
click at [494, 266] on div "Main content" at bounding box center [491, 137] width 129 height 258
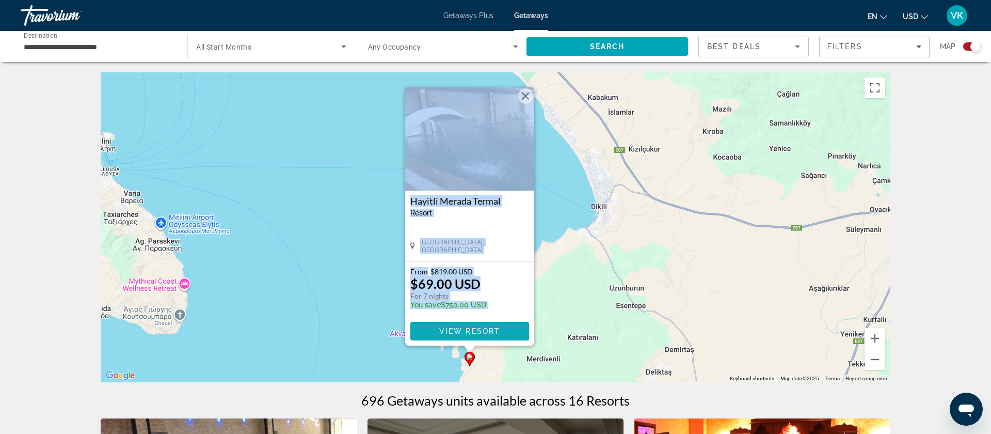
click at [469, 329] on span "View Resort" at bounding box center [469, 331] width 61 height 8
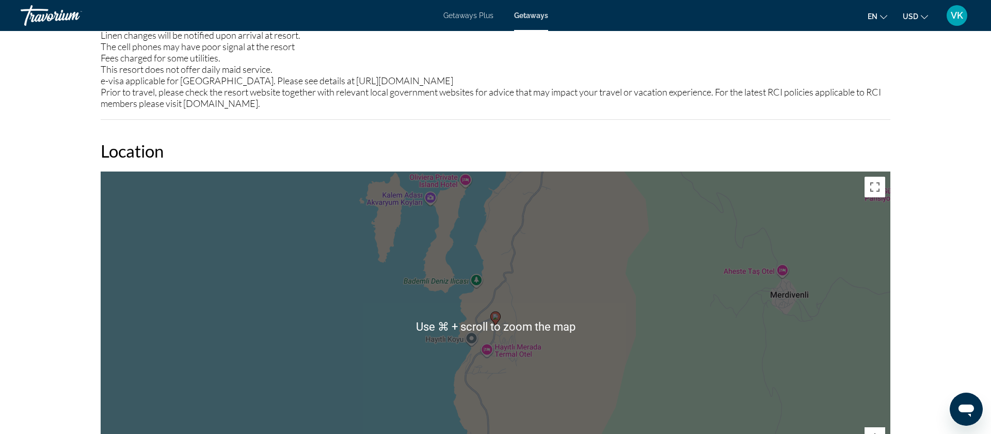
scroll to position [1330, 0]
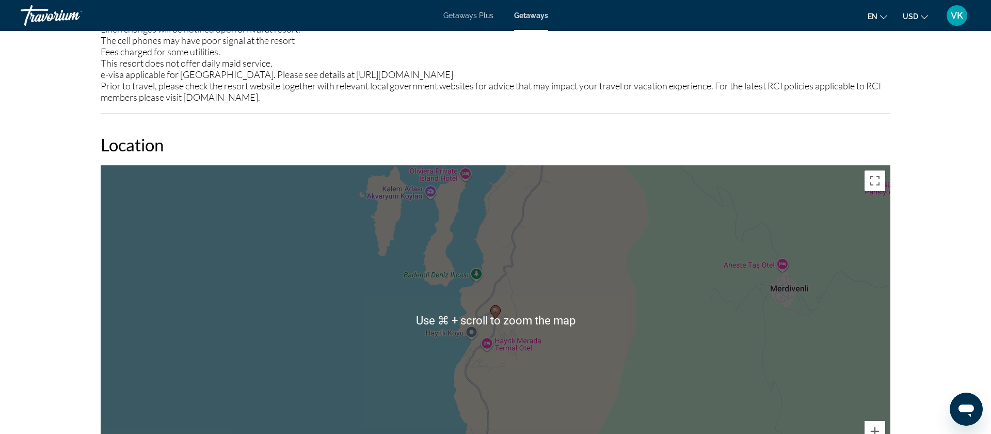
click at [388, 300] on div "To activate drag with keyboard, press Alt + Enter. Once in keyboard drag state,…" at bounding box center [496, 320] width 790 height 310
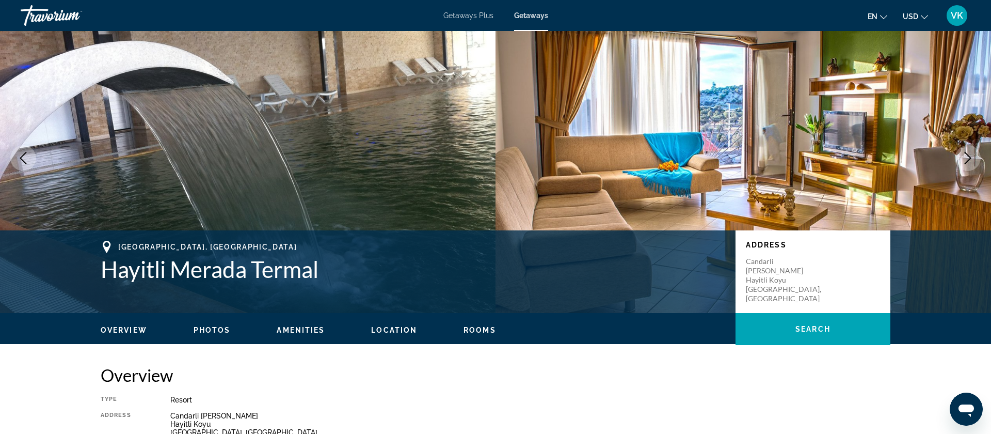
scroll to position [0, 0]
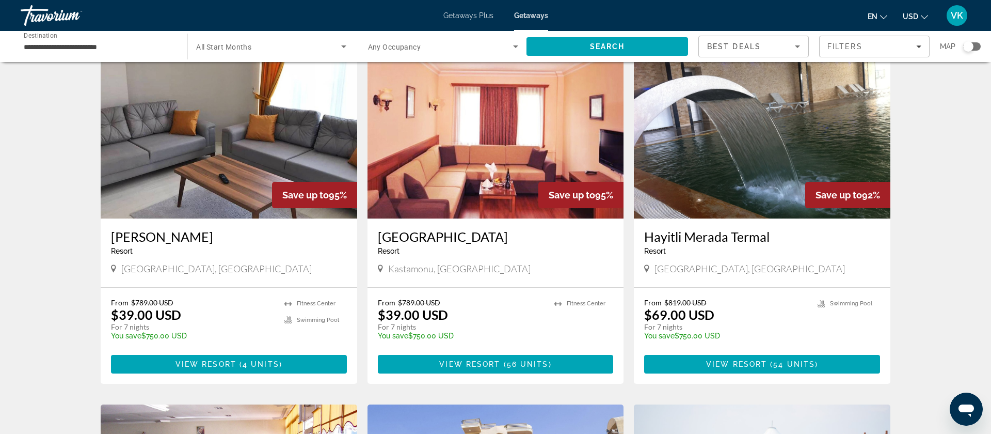
scroll to position [748, 0]
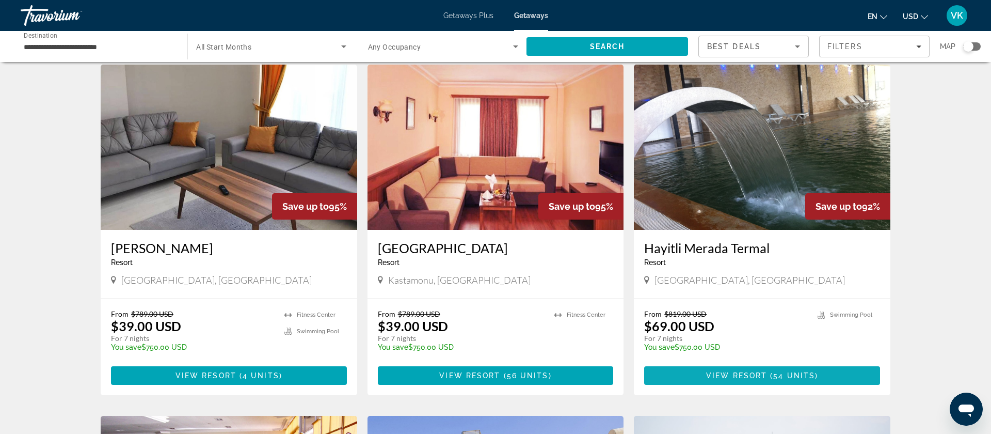
click at [740, 367] on span "Main content" at bounding box center [762, 375] width 236 height 25
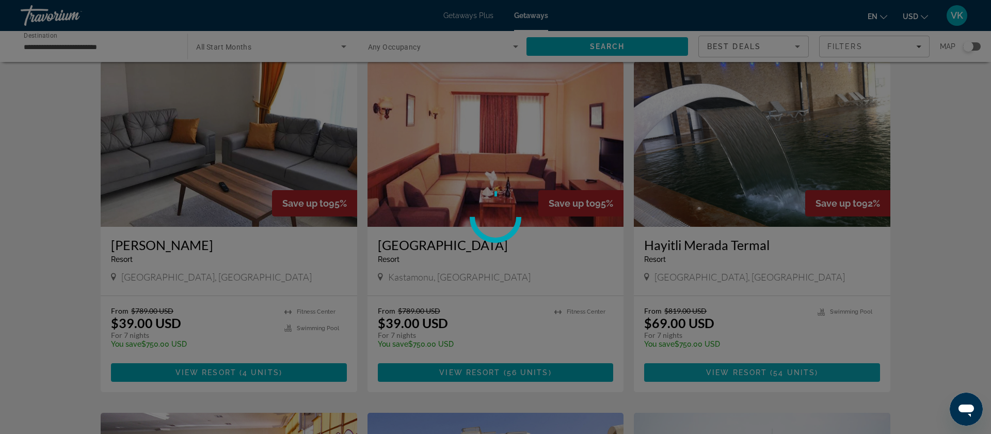
scroll to position [740, 0]
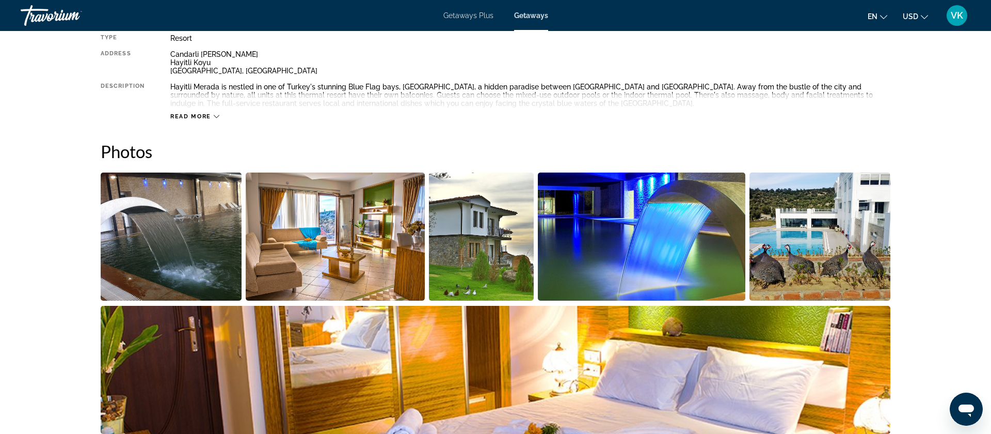
scroll to position [393, 0]
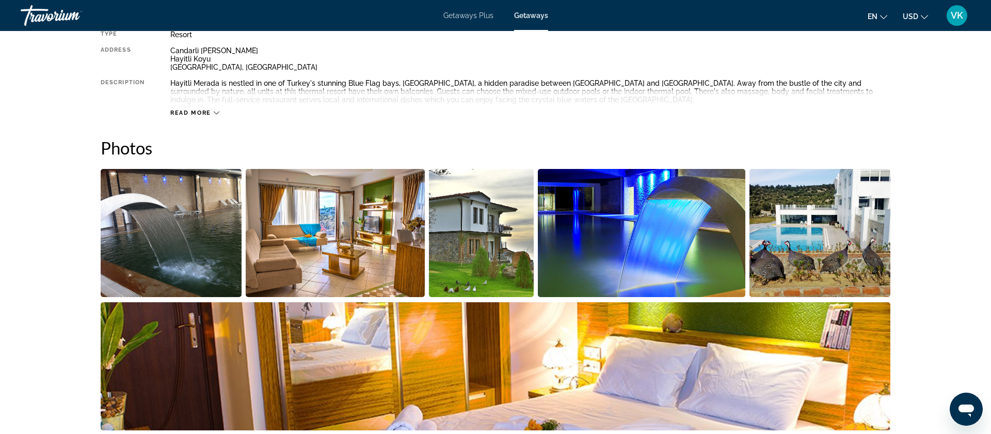
click at [811, 235] on img "Open full-screen image slider" at bounding box center [820, 233] width 141 height 128
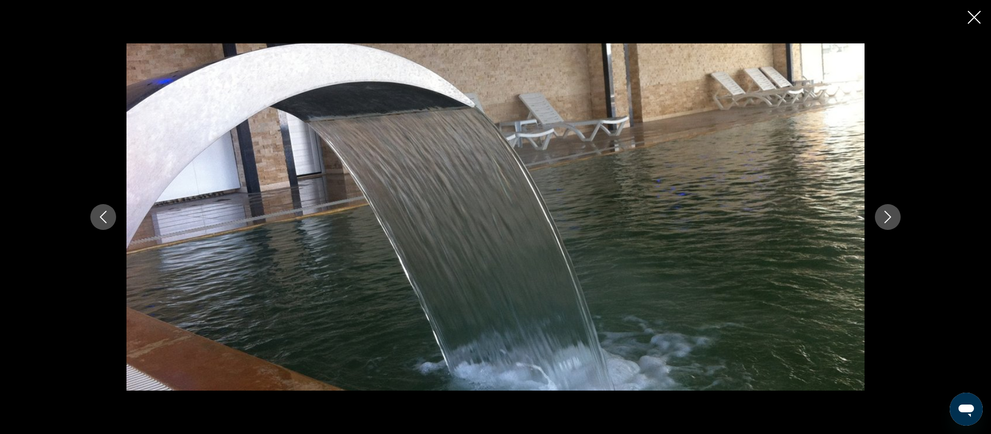
click at [887, 219] on icon "Next image" at bounding box center [888, 217] width 7 height 12
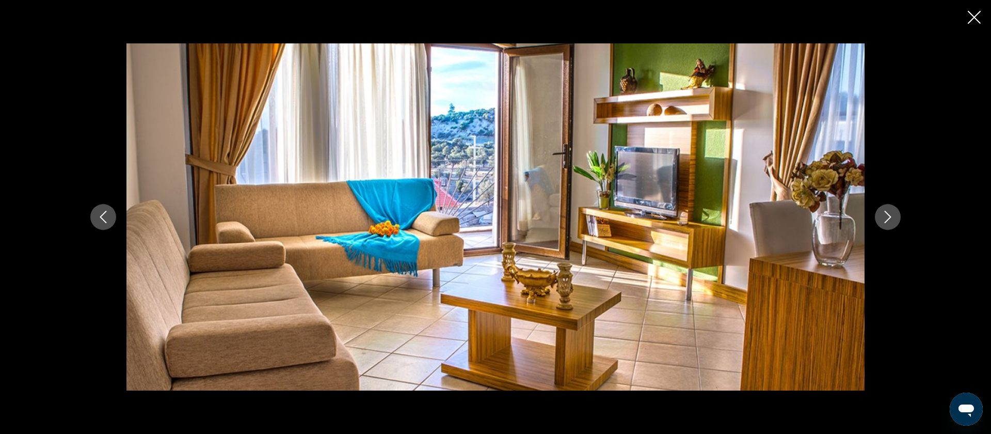
click at [886, 218] on icon "Next image" at bounding box center [888, 217] width 12 height 12
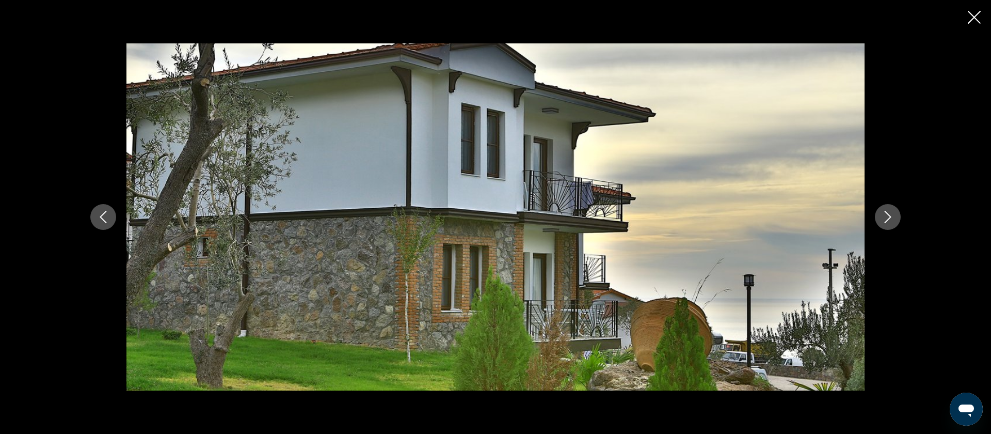
click at [888, 218] on icon "Next image" at bounding box center [888, 217] width 12 height 12
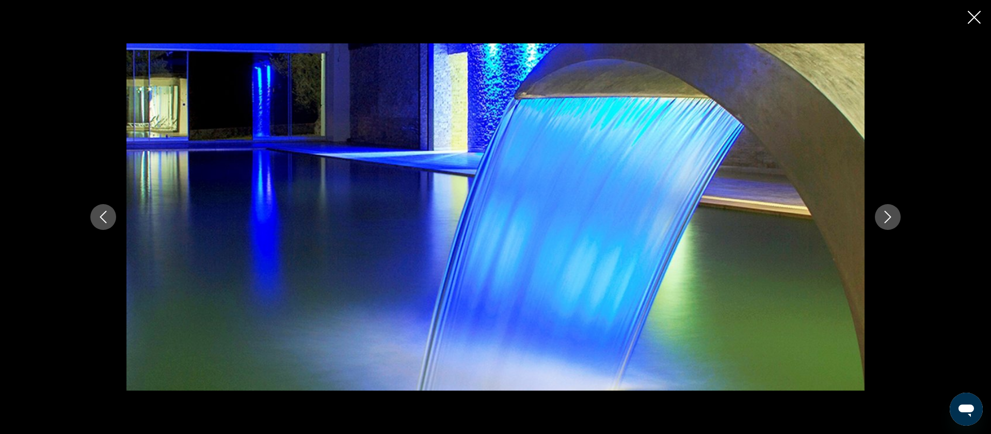
click at [887, 215] on icon "Next image" at bounding box center [888, 217] width 12 height 12
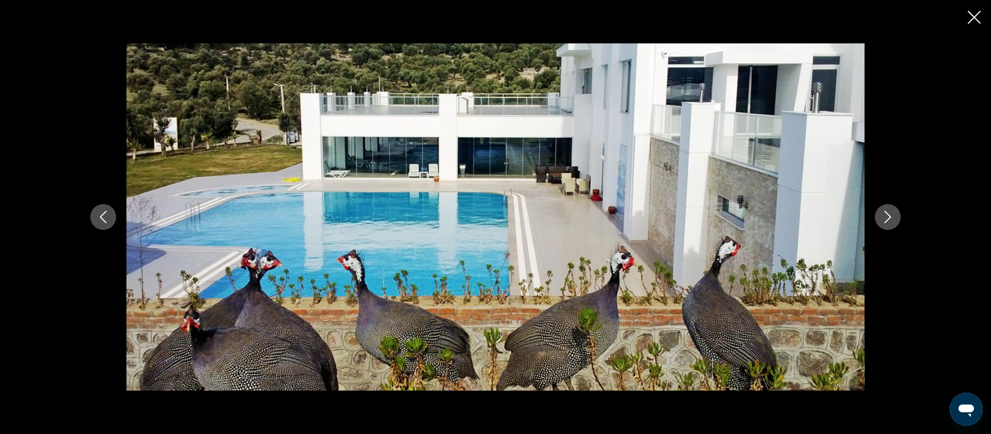
click at [887, 214] on icon "Next image" at bounding box center [888, 217] width 12 height 12
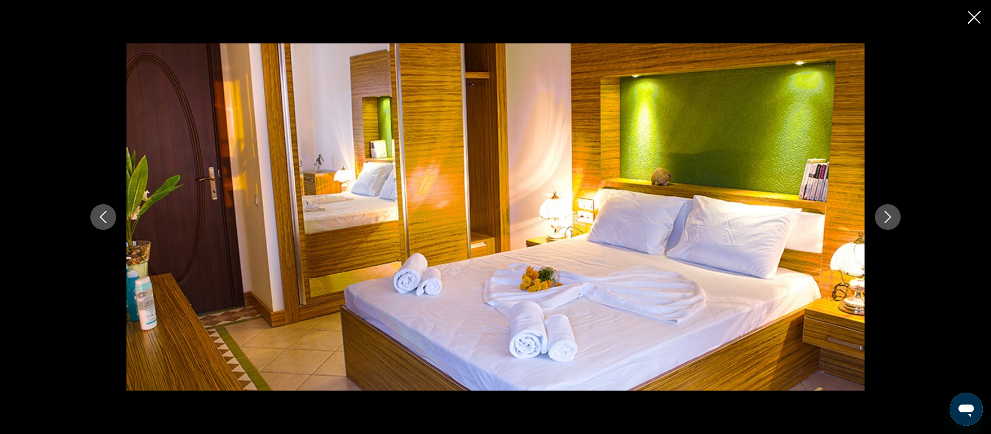
click at [887, 214] on icon "Next image" at bounding box center [888, 217] width 12 height 12
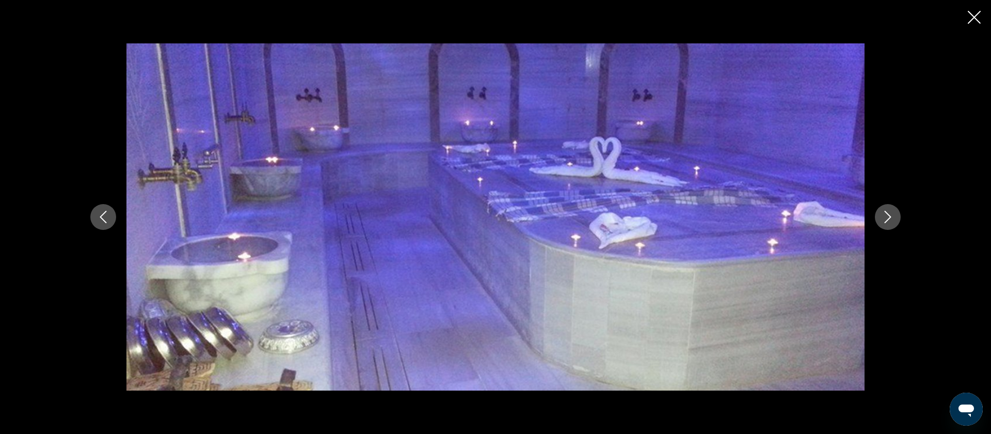
click at [887, 214] on icon "Next image" at bounding box center [888, 217] width 12 height 12
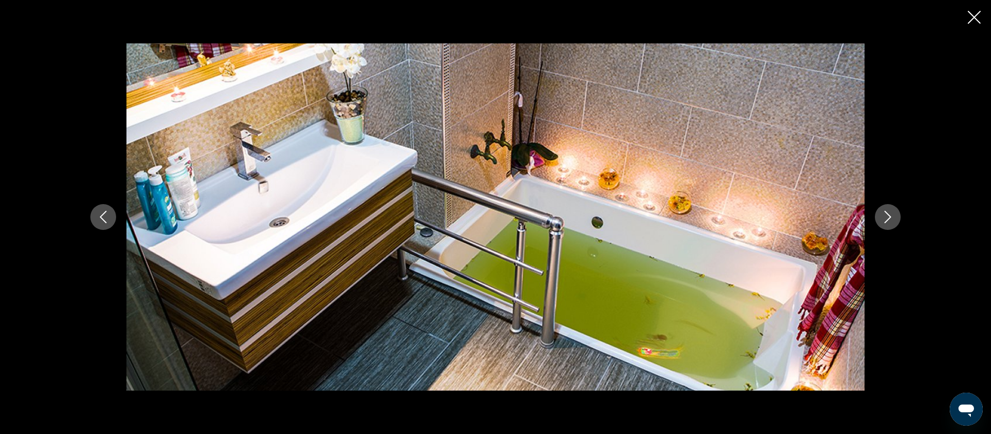
click at [887, 214] on icon "Next image" at bounding box center [888, 217] width 12 height 12
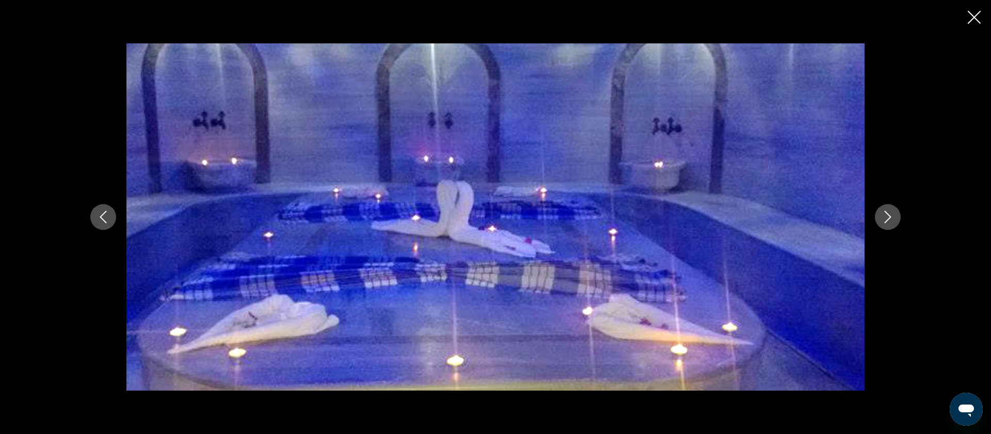
click at [887, 214] on icon "Next image" at bounding box center [888, 217] width 12 height 12
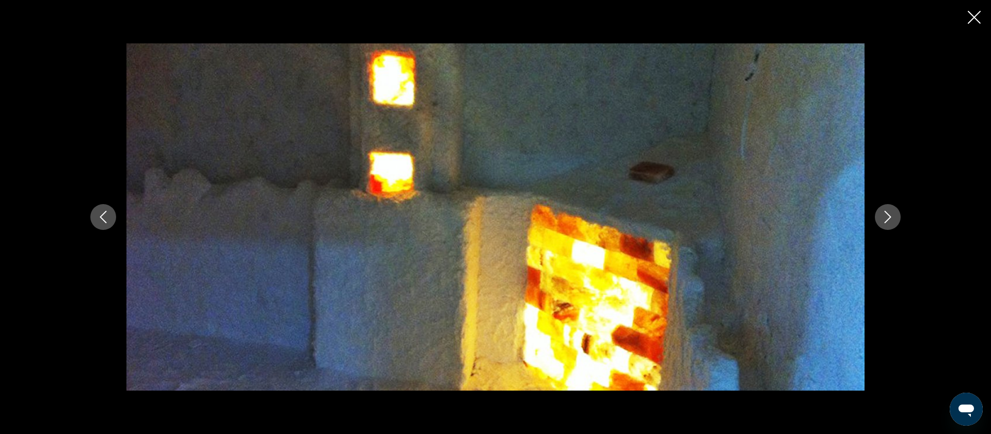
click at [887, 214] on icon "Next image" at bounding box center [888, 217] width 12 height 12
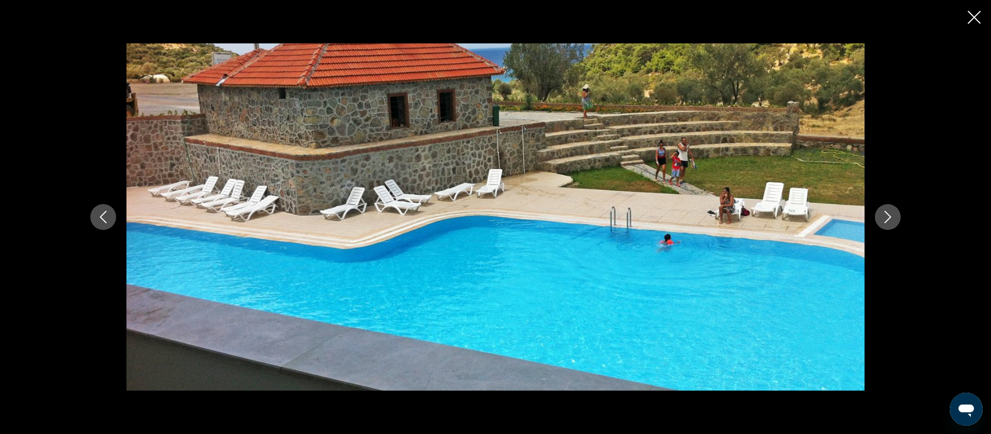
click at [887, 214] on icon "Next image" at bounding box center [888, 217] width 12 height 12
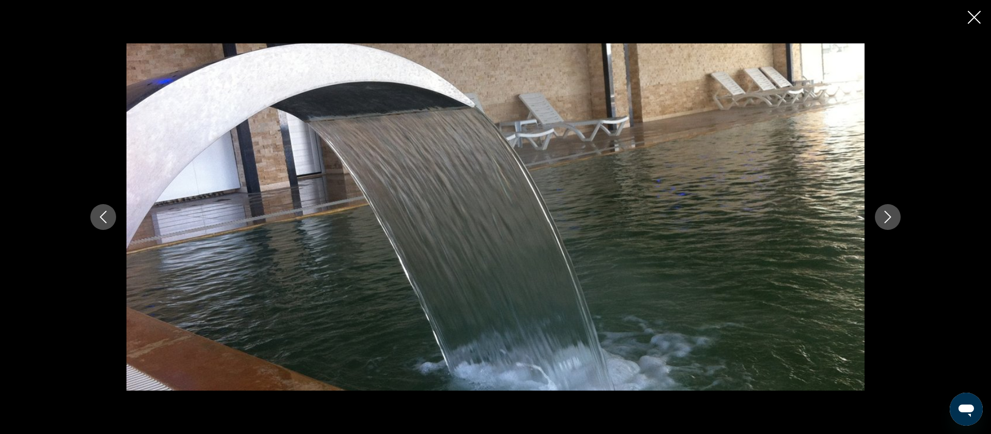
click at [887, 214] on icon "Next image" at bounding box center [888, 217] width 12 height 12
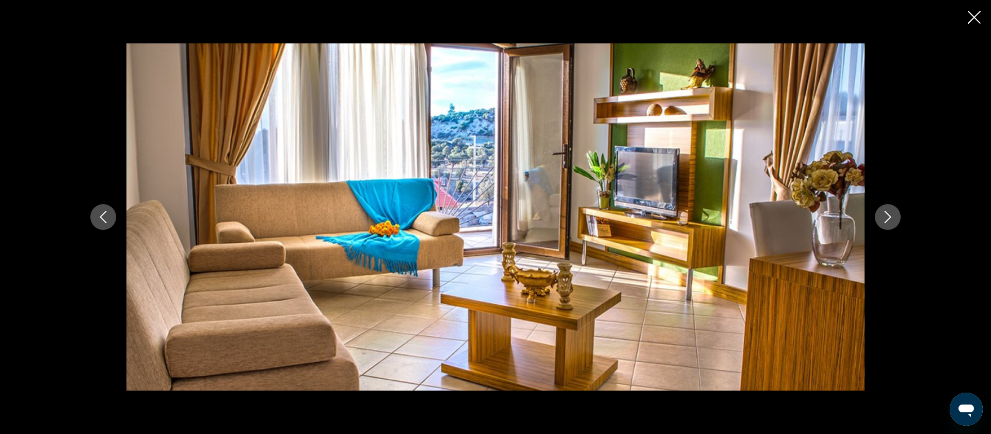
click at [975, 17] on icon "Close slideshow" at bounding box center [974, 17] width 13 height 13
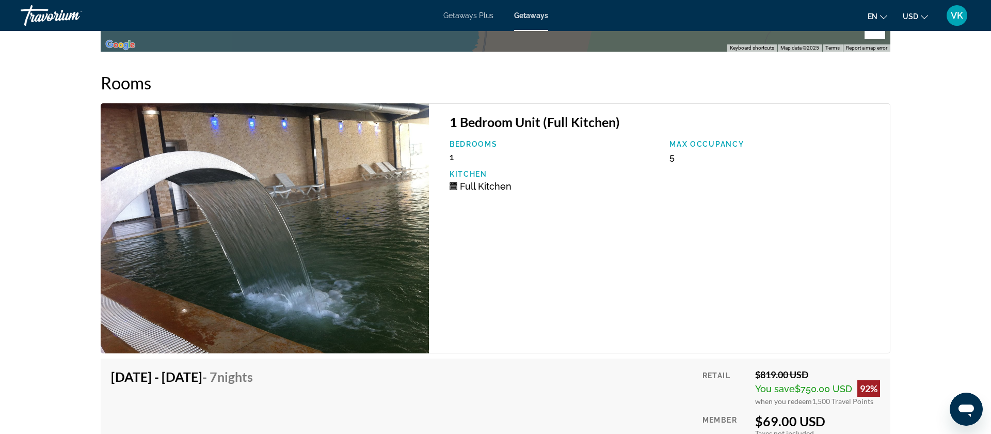
scroll to position [1753, 0]
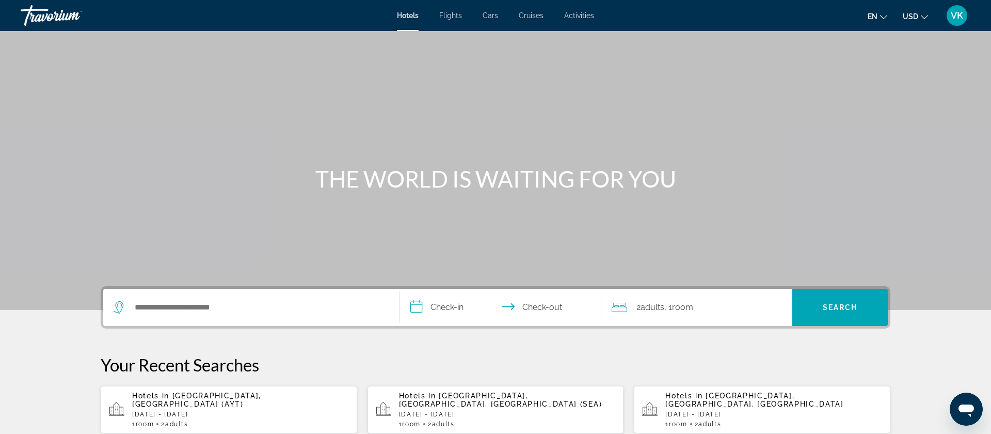
click at [134, 293] on div "Search widget" at bounding box center [252, 307] width 276 height 37
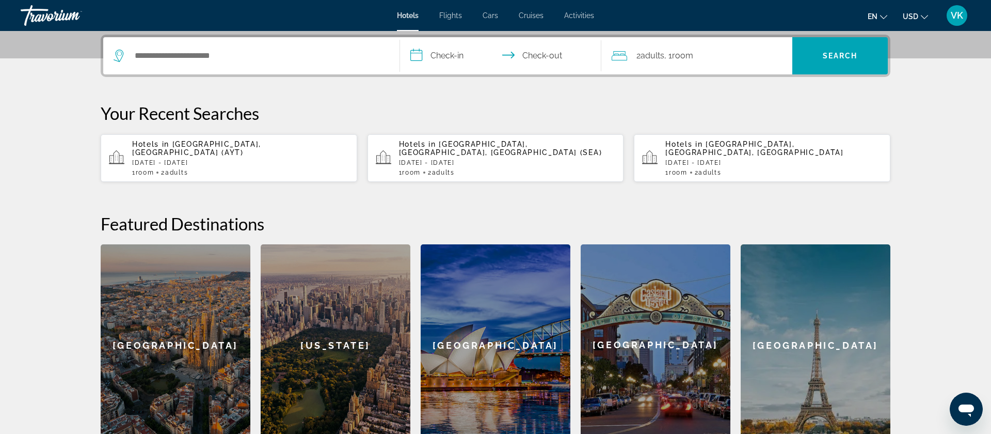
scroll to position [252, 0]
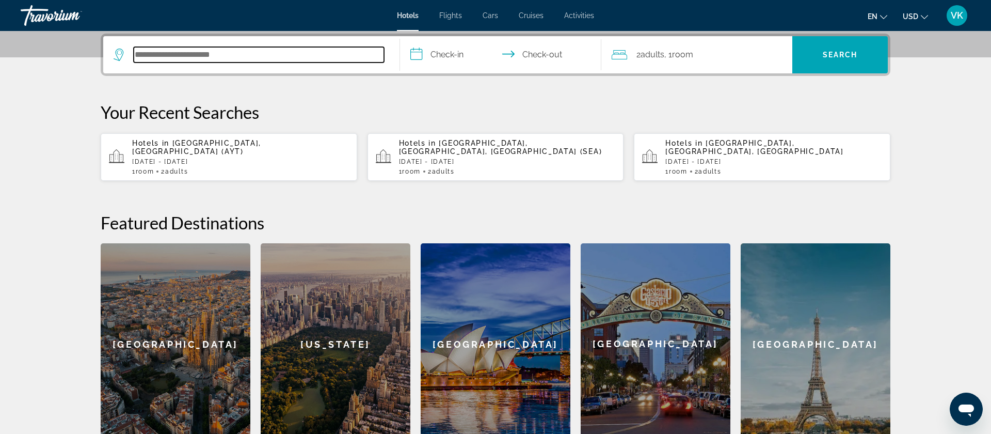
click at [146, 56] on input "Search hotel destination" at bounding box center [259, 54] width 250 height 15
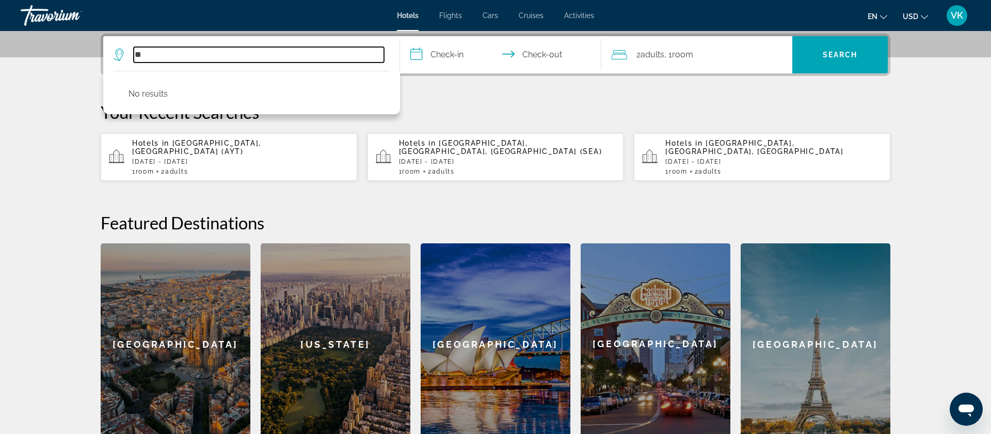
type input "*"
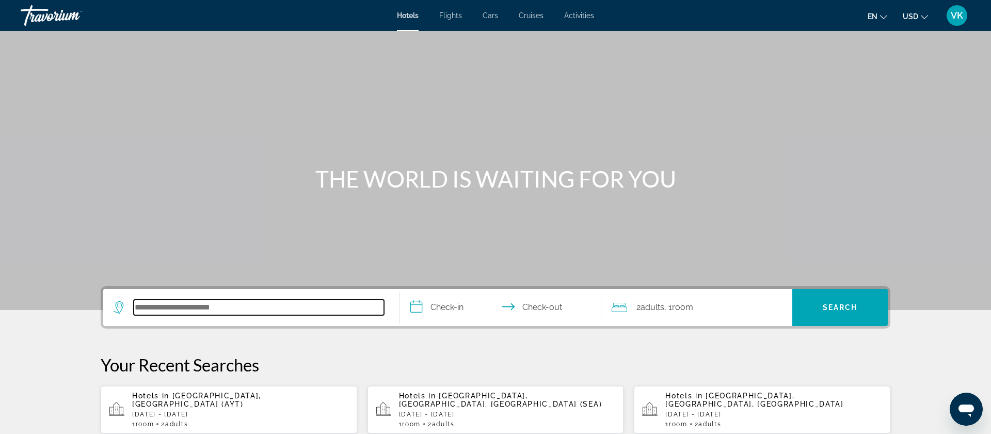
click at [164, 305] on input "Search hotel destination" at bounding box center [259, 306] width 250 height 15
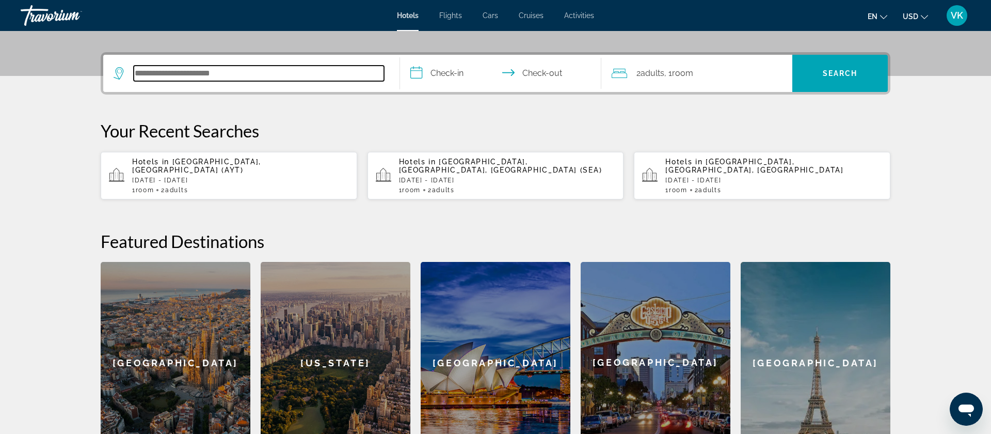
scroll to position [252, 0]
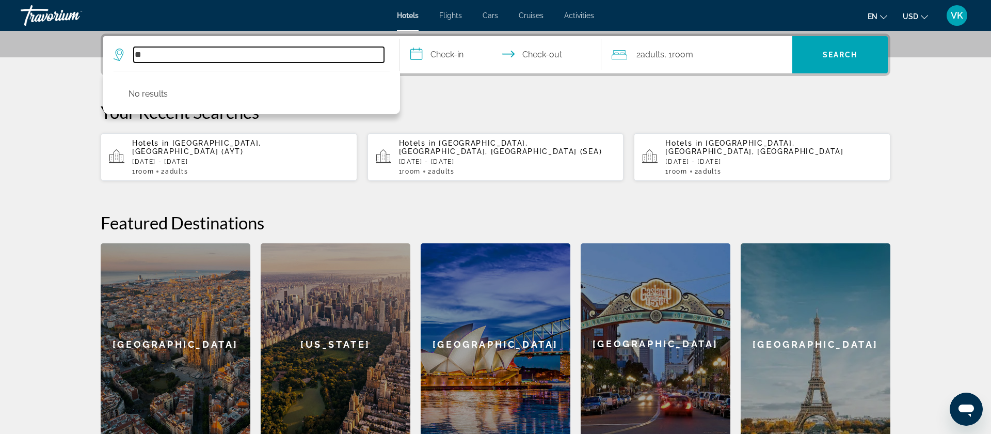
type input "*"
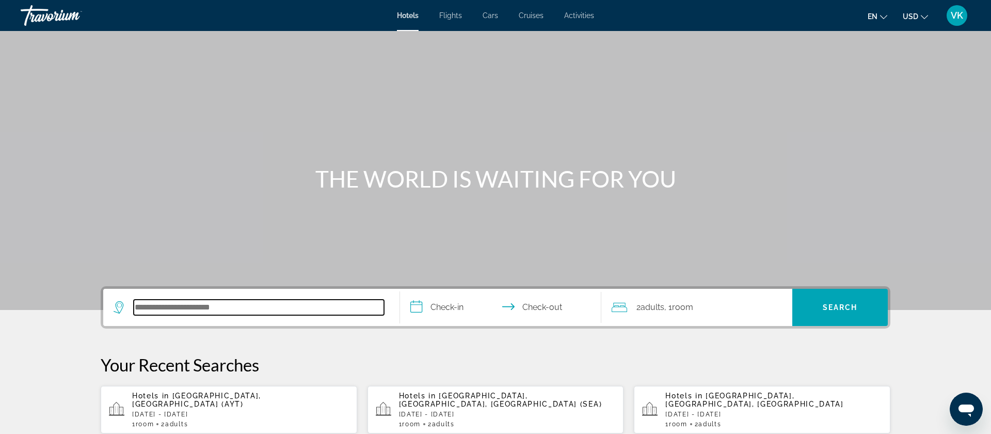
click at [148, 307] on input "Search hotel destination" at bounding box center [259, 306] width 250 height 15
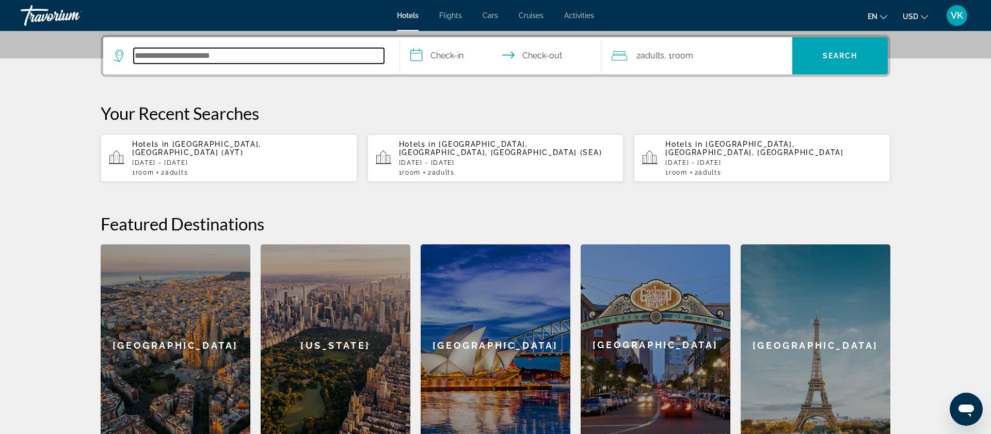
scroll to position [252, 0]
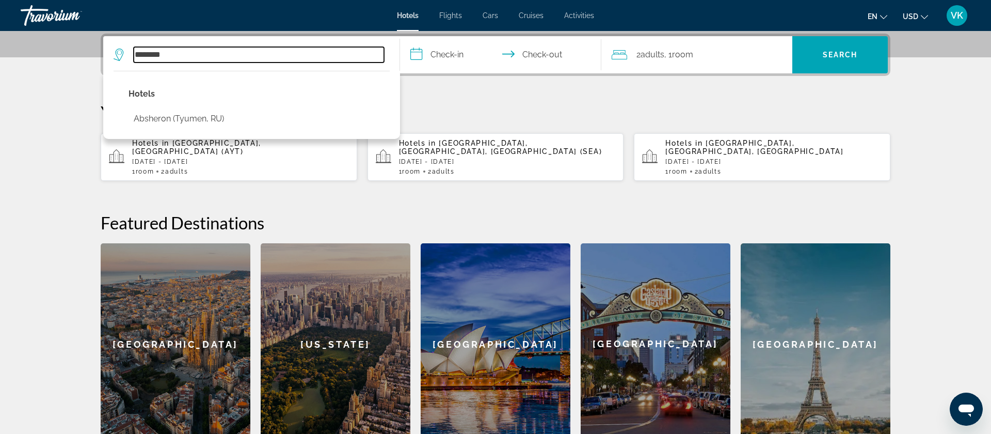
drag, startPoint x: 182, startPoint y: 54, endPoint x: 86, endPoint y: 50, distance: 96.1
click at [86, 50] on div "**********" at bounding box center [495, 239] width 831 height 411
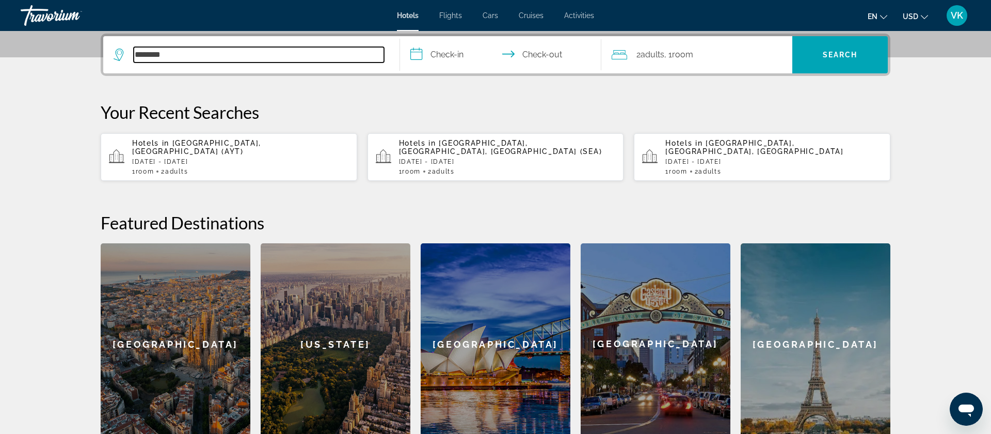
paste input "**********"
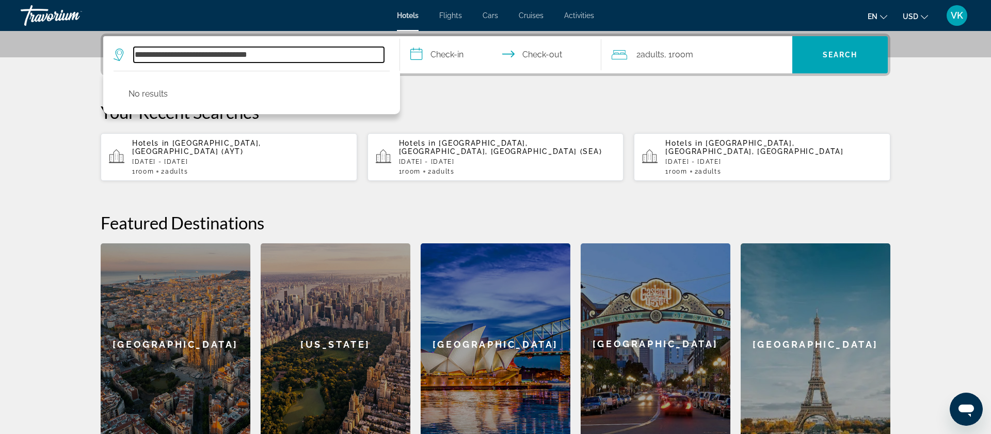
type input "**********"
